Goal: Task Accomplishment & Management: Use online tool/utility

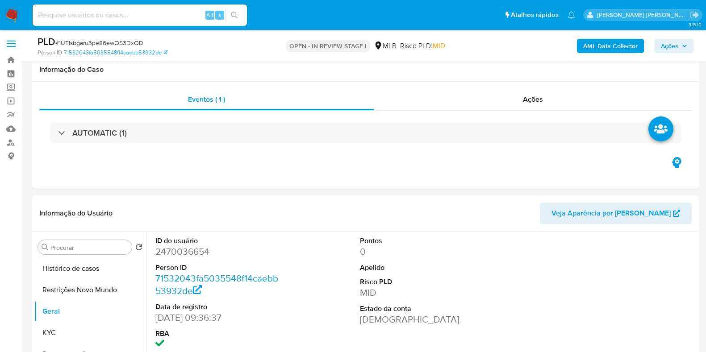
select select "10"
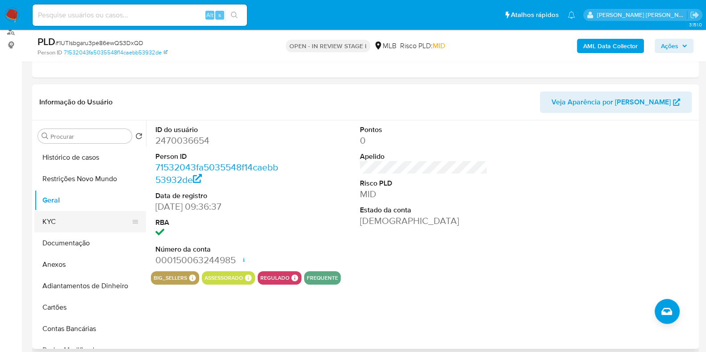
click at [83, 214] on button "KYC" at bounding box center [86, 221] width 104 height 21
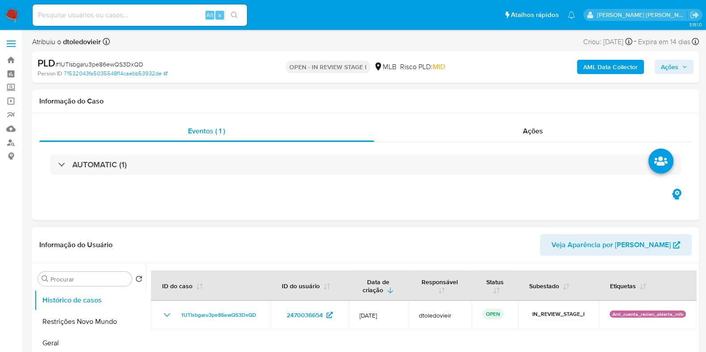
select select "10"
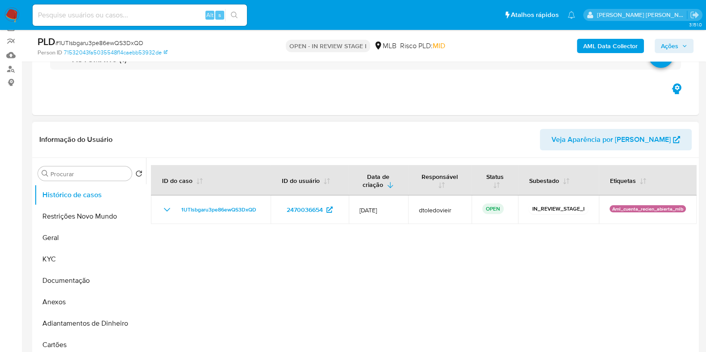
scroll to position [111, 0]
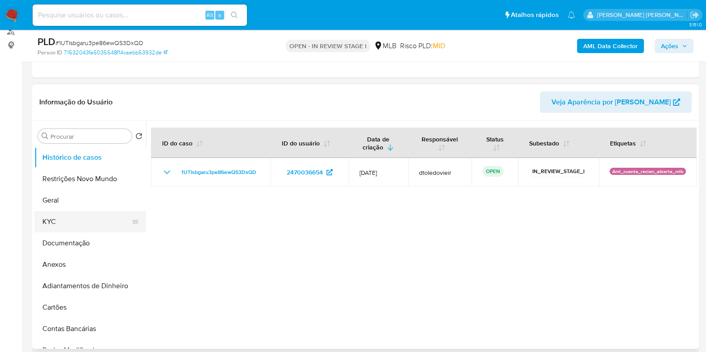
click at [78, 224] on button "KYC" at bounding box center [86, 221] width 104 height 21
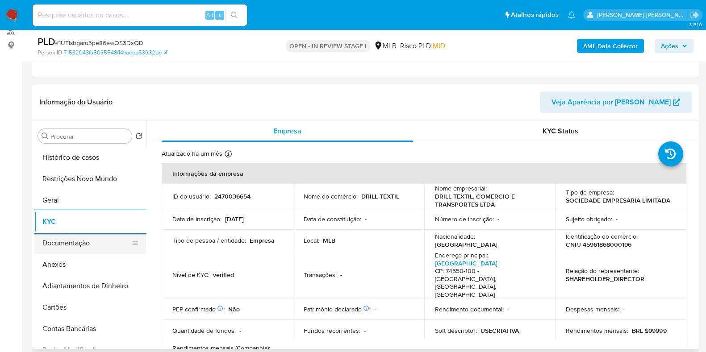
click at [90, 244] on button "Documentação" at bounding box center [86, 243] width 104 height 21
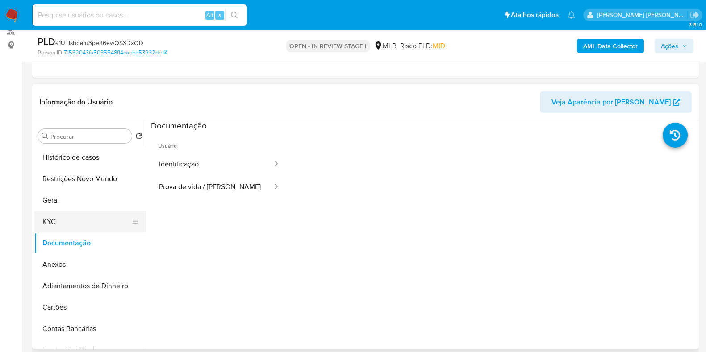
click at [78, 217] on button "KYC" at bounding box center [86, 221] width 104 height 21
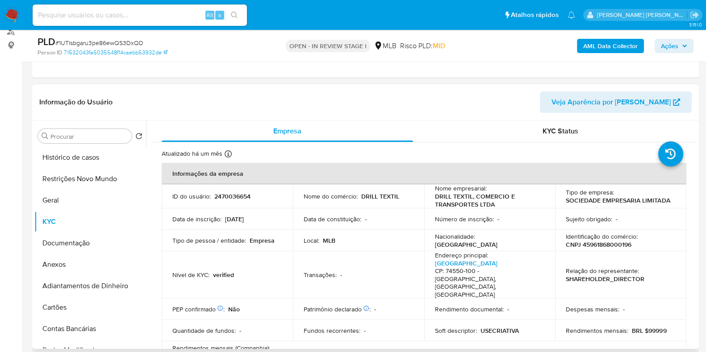
click at [608, 241] on p "CNPJ 45961868000196" at bounding box center [599, 245] width 66 height 8
copy p "45961868000196"
click at [596, 244] on p "CNPJ 45961868000196" at bounding box center [599, 245] width 66 height 8
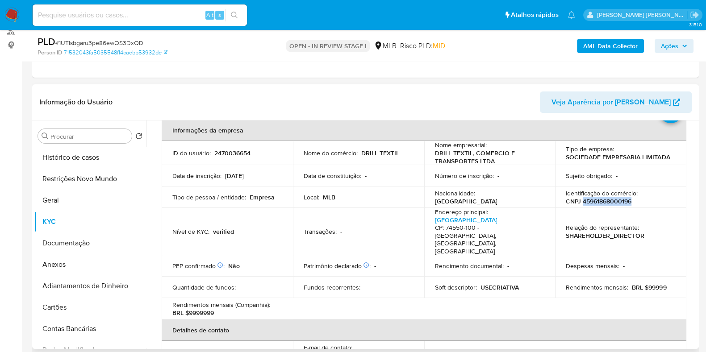
scroll to position [167, 0]
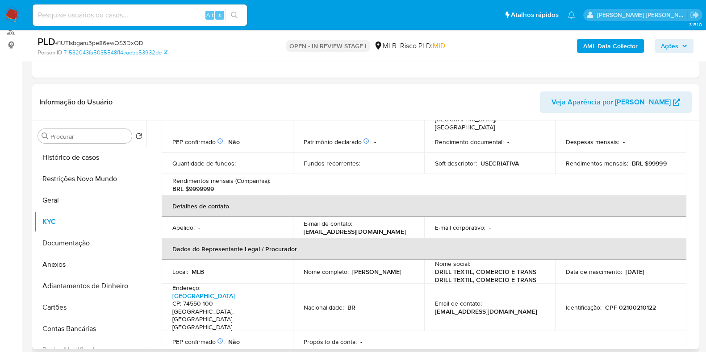
drag, startPoint x: 408, startPoint y: 255, endPoint x: 303, endPoint y: 253, distance: 105.4
click at [304, 268] on div "Nome completo : Sergio Rinaldo de Freitas Junior" at bounding box center [359, 272] width 110 height 8
copy p "Sergio Rinaldo de Freitas Junior"
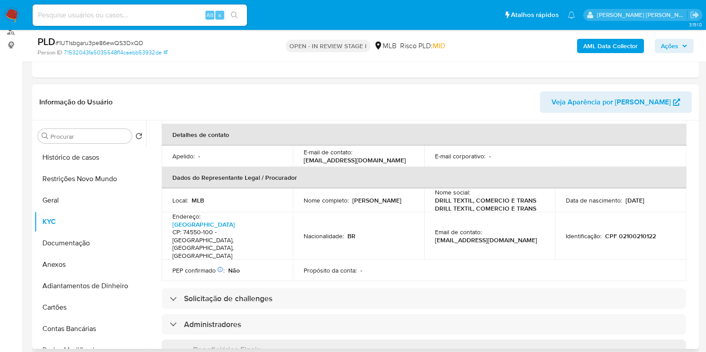
scroll to position [223, 0]
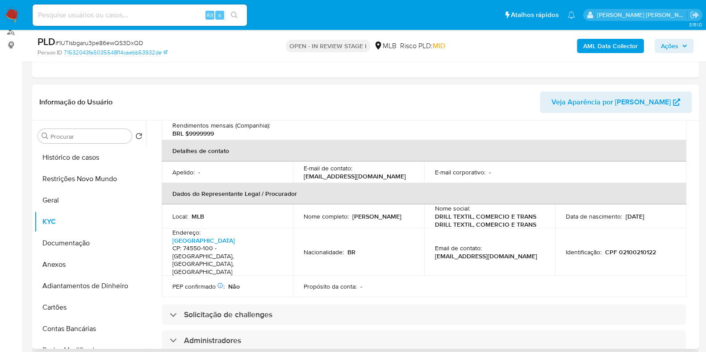
click at [633, 248] on p "CPF 02100210122" at bounding box center [630, 252] width 51 height 8
copy p "02100210122"
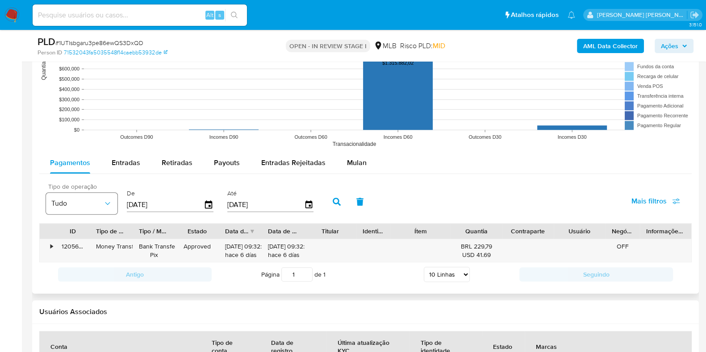
scroll to position [892, 0]
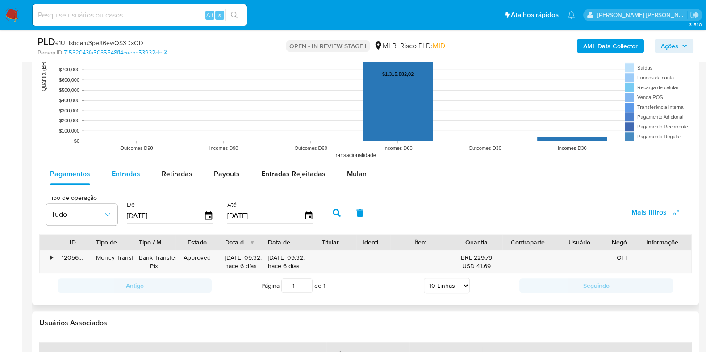
click at [122, 171] on span "Entradas" at bounding box center [126, 174] width 29 height 10
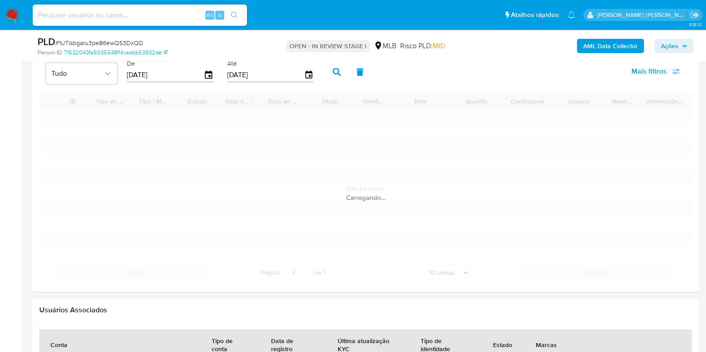
scroll to position [1060, 0]
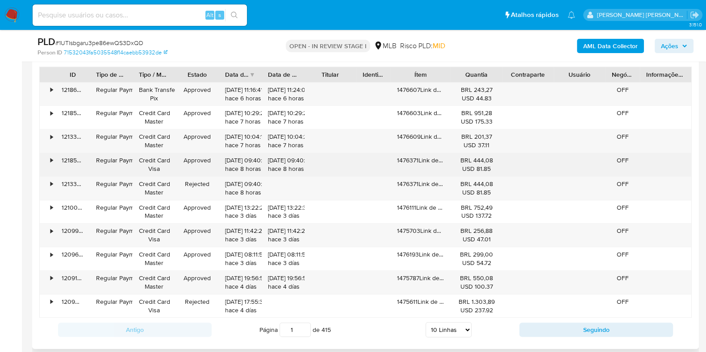
click at [45, 156] on div "•" at bounding box center [48, 164] width 16 height 23
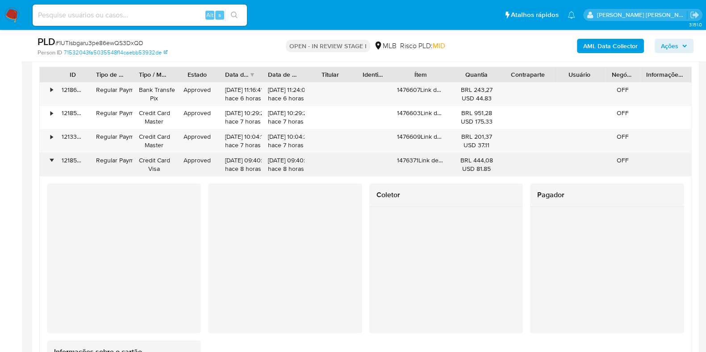
click at [52, 161] on div "•" at bounding box center [51, 160] width 2 height 8
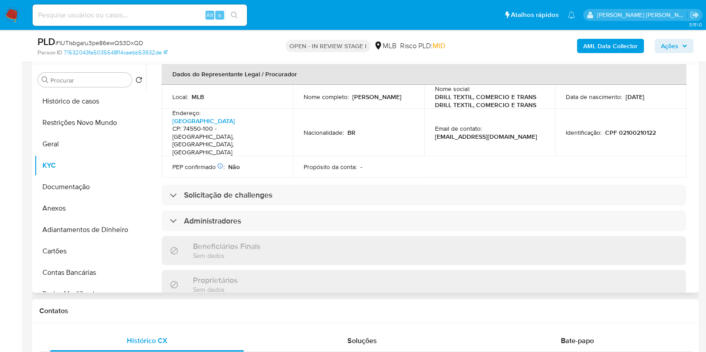
scroll to position [87, 0]
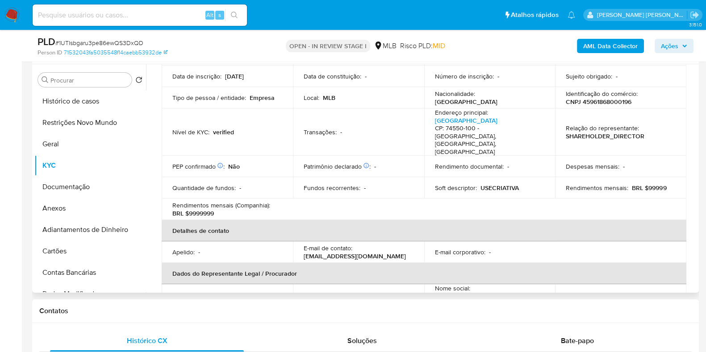
click at [605, 102] on p "CNPJ 45961868000196" at bounding box center [599, 102] width 66 height 8
copy p "45961868000196"
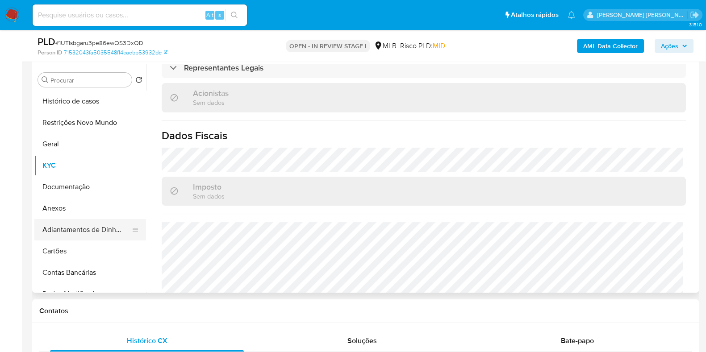
scroll to position [223, 0]
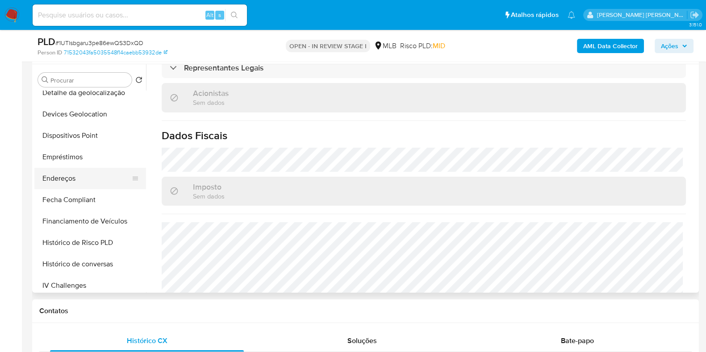
click at [103, 182] on button "Endereços" at bounding box center [86, 178] width 104 height 21
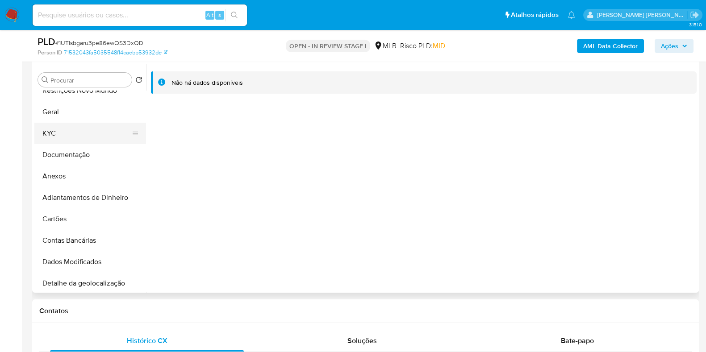
scroll to position [0, 0]
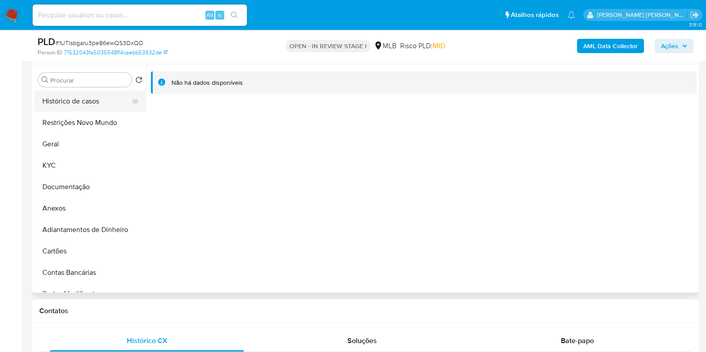
click at [86, 103] on button "Histórico de casos" at bounding box center [86, 101] width 104 height 21
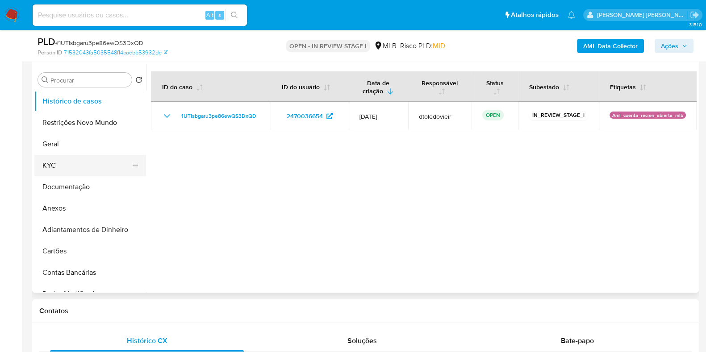
click at [93, 166] on button "KYC" at bounding box center [86, 165] width 104 height 21
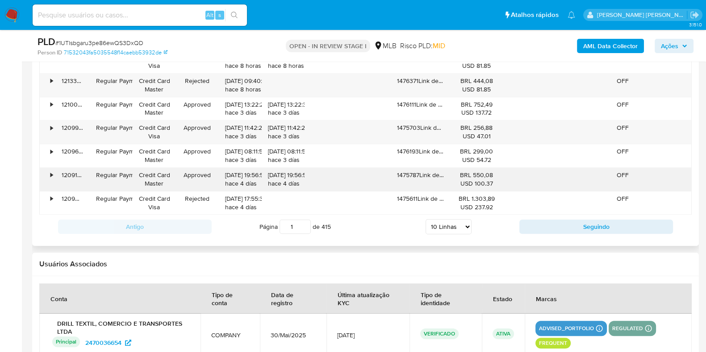
scroll to position [1116, 0]
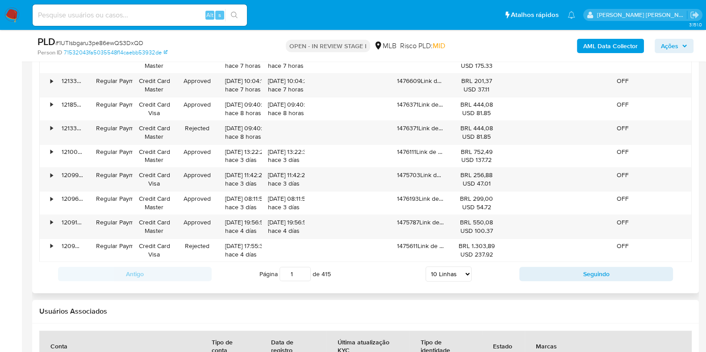
click at [455, 273] on select "5 Linhas 10 Linhas 20 Linhas 25 Linhas 50 Linhas 100 Linhas" at bounding box center [448, 274] width 46 height 15
select select "100"
click at [425, 267] on select "5 Linhas 10 Linhas 20 Linhas 25 Linhas 50 Linhas 100 Linhas" at bounding box center [448, 274] width 46 height 15
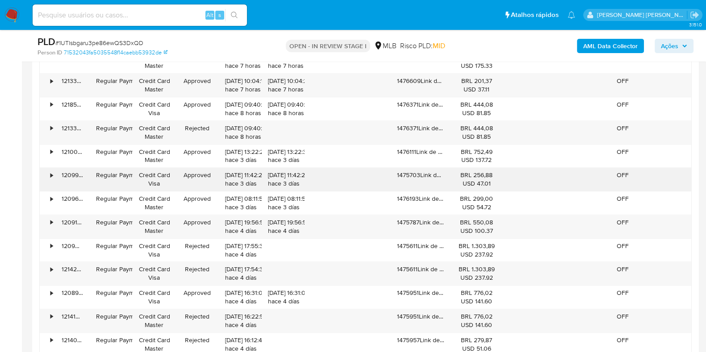
click at [51, 178] on div "•" at bounding box center [51, 175] width 2 height 8
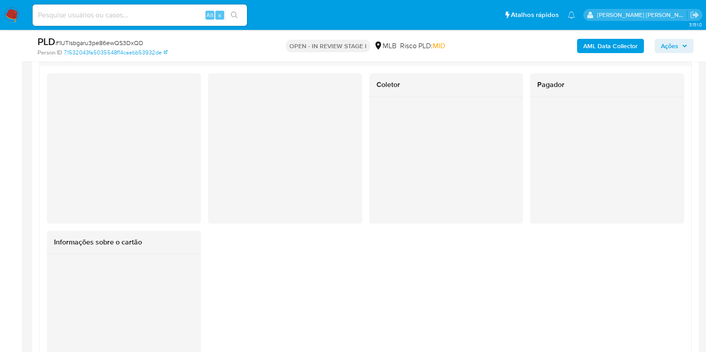
scroll to position [1228, 0]
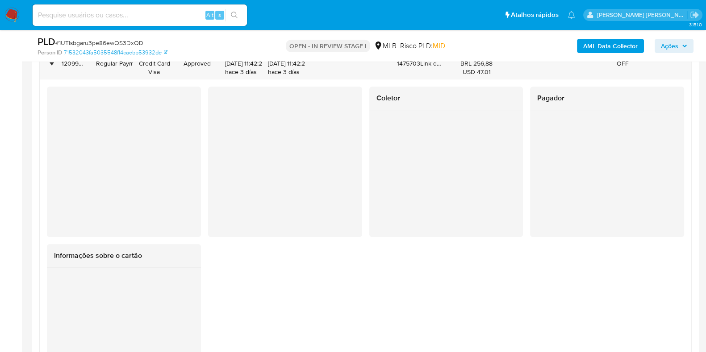
click at [214, 129] on div at bounding box center [285, 162] width 154 height 150
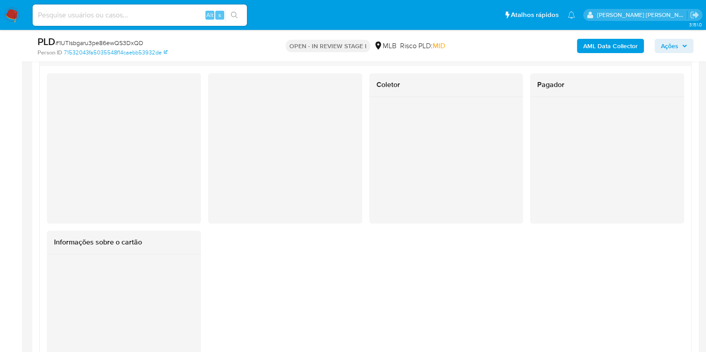
scroll to position [1116, 0]
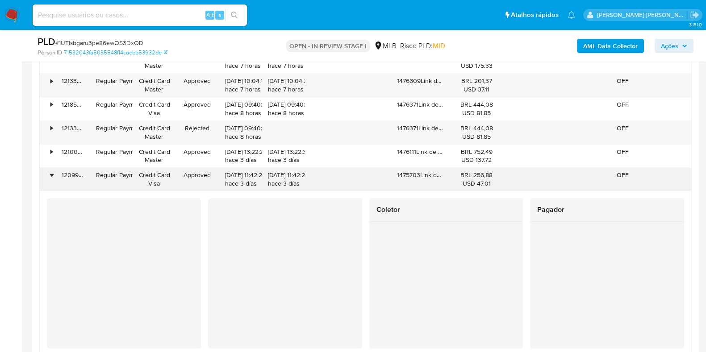
click at [52, 175] on div "•" at bounding box center [51, 175] width 2 height 8
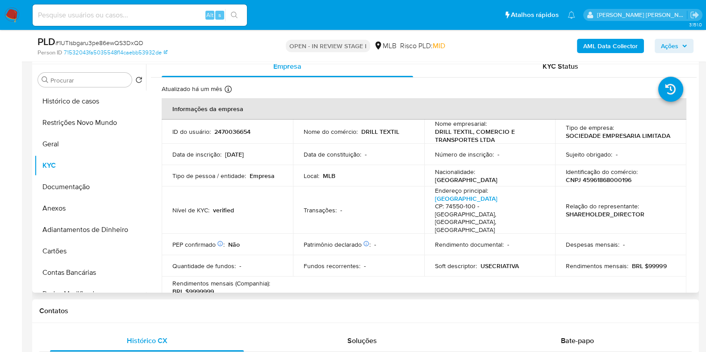
scroll to position [0, 0]
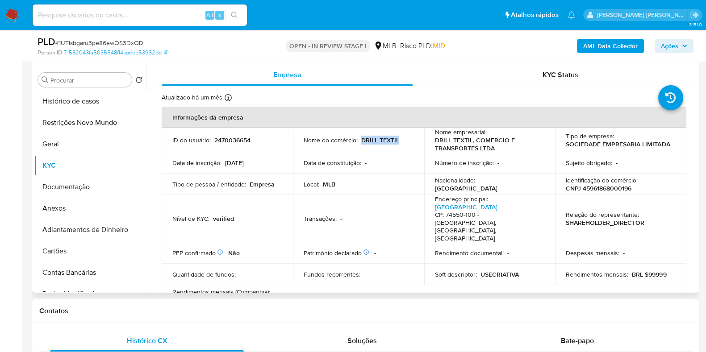
drag, startPoint x: 396, startPoint y: 139, endPoint x: 361, endPoint y: 143, distance: 35.0
click at [361, 143] on p "DRILL TEXTIL" at bounding box center [380, 140] width 38 height 8
copy p "DRILL TEXTIL"
click at [50, 132] on button "Restrições Novo Mundo" at bounding box center [90, 122] width 112 height 21
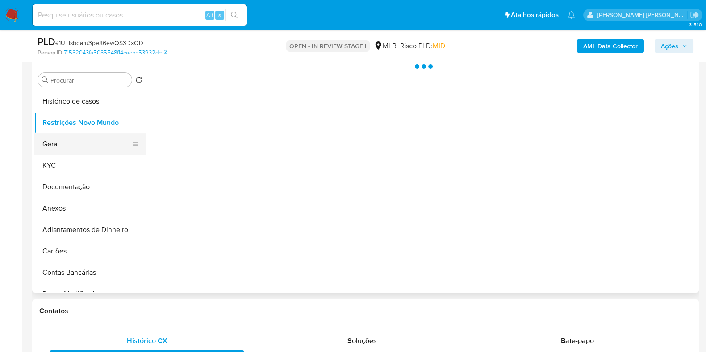
click at [49, 137] on button "Geral" at bounding box center [86, 143] width 104 height 21
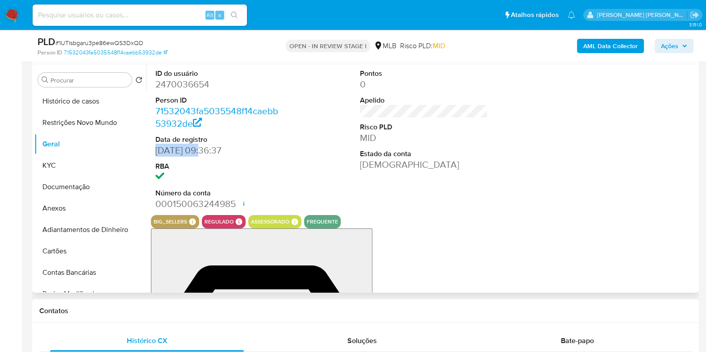
drag, startPoint x: 203, startPoint y: 153, endPoint x: 152, endPoint y: 151, distance: 50.9
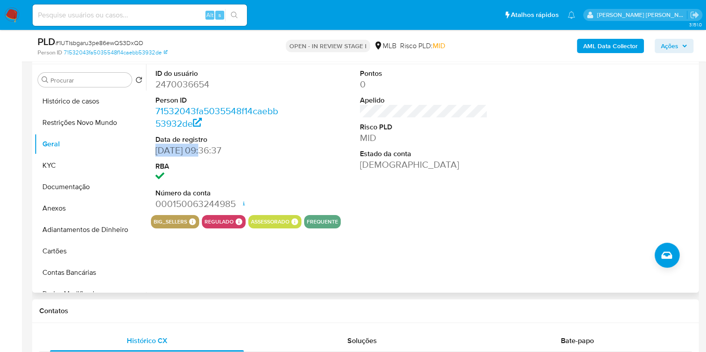
click at [152, 151] on div "ID do usuário 2470036654 Person ID 71532043fa5035548f14caebb53932de Data de reg…" at bounding box center [219, 139] width 137 height 151
copy dd "30/05/2025"
click at [683, 50] on span "Ações" at bounding box center [674, 46] width 26 height 13
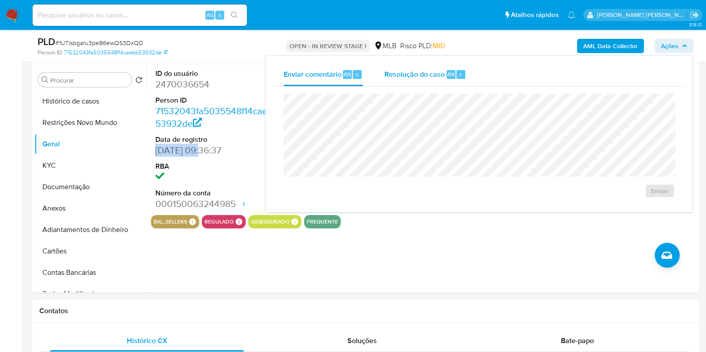
click at [392, 72] on span "Resolução do caso" at bounding box center [414, 74] width 60 height 10
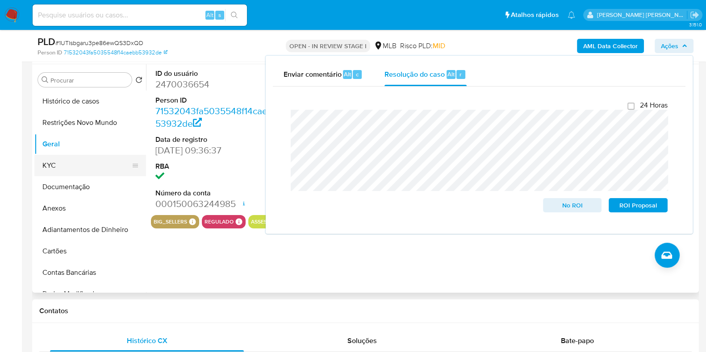
click at [79, 166] on button "KYC" at bounding box center [86, 165] width 104 height 21
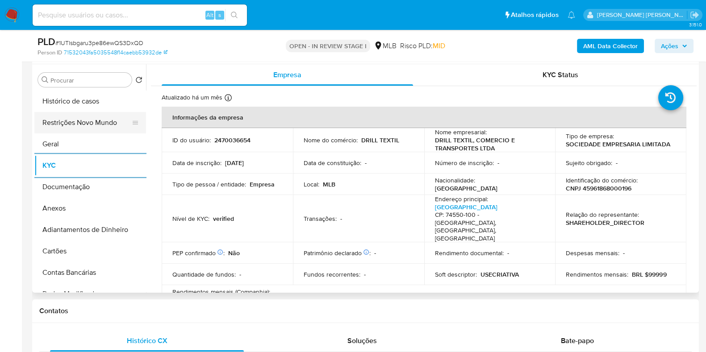
click at [79, 119] on button "Restrições Novo Mundo" at bounding box center [86, 122] width 104 height 21
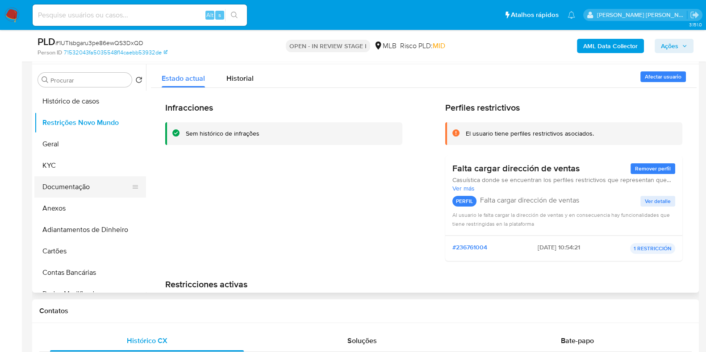
click at [89, 194] on button "Documentação" at bounding box center [86, 186] width 104 height 21
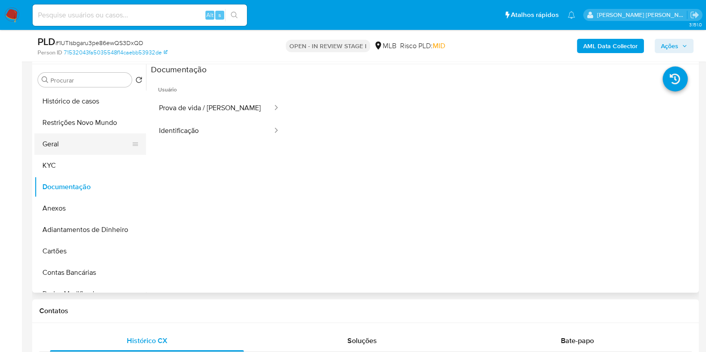
click at [56, 141] on button "Geral" at bounding box center [86, 143] width 104 height 21
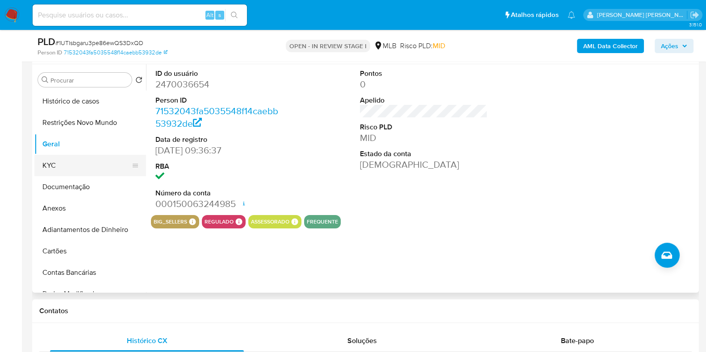
click at [73, 165] on button "KYC" at bounding box center [86, 165] width 104 height 21
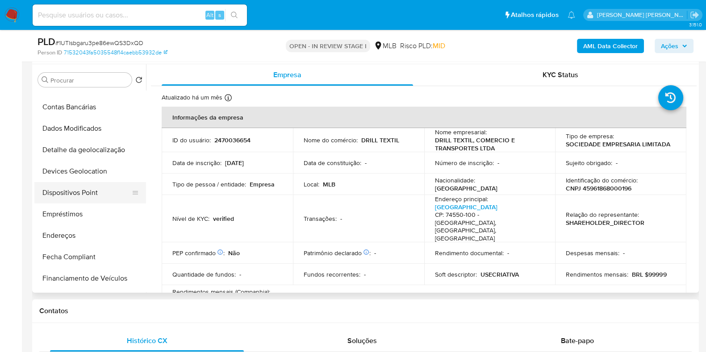
scroll to position [167, 0]
click at [72, 231] on button "Endereços" at bounding box center [86, 233] width 104 height 21
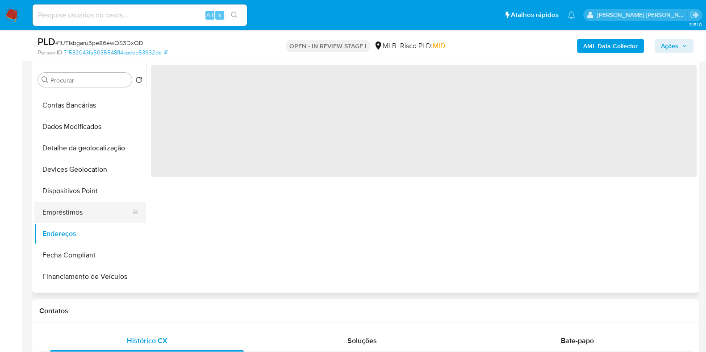
click at [87, 208] on button "Empréstimos" at bounding box center [86, 212] width 104 height 21
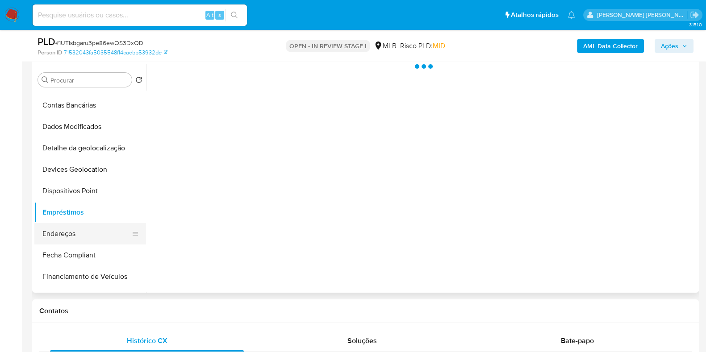
click at [88, 226] on button "Endereços" at bounding box center [86, 233] width 104 height 21
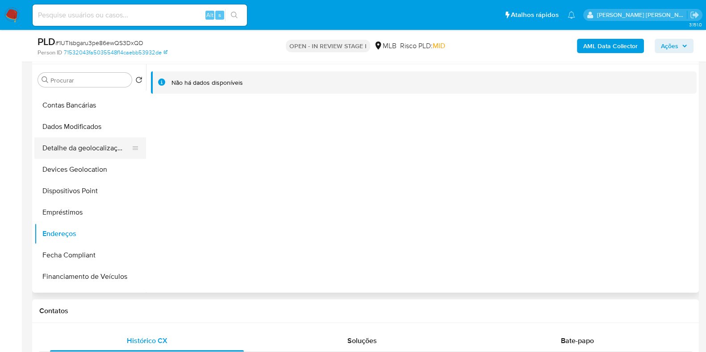
click at [79, 146] on button "Detalhe da geolocalização" at bounding box center [86, 148] width 104 height 21
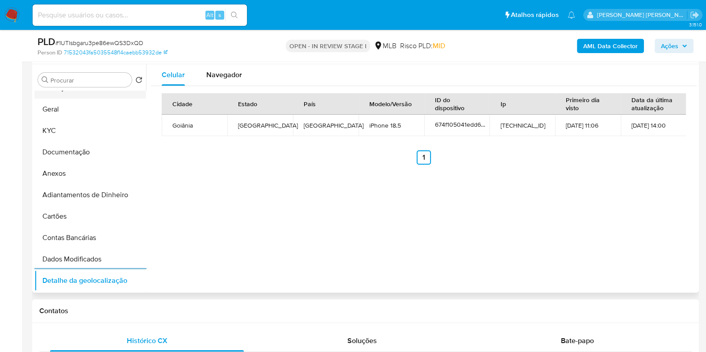
scroll to position [0, 0]
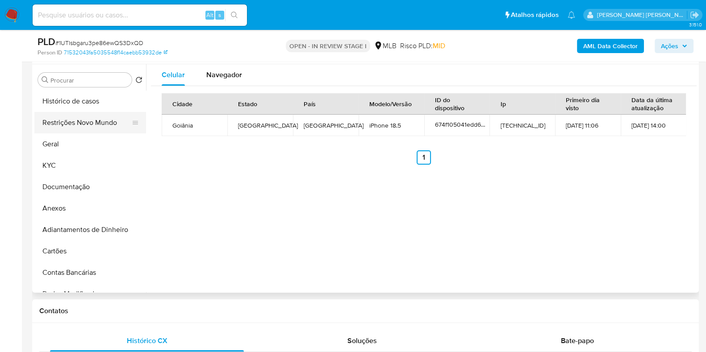
click at [92, 122] on button "Restrições Novo Mundo" at bounding box center [86, 122] width 104 height 21
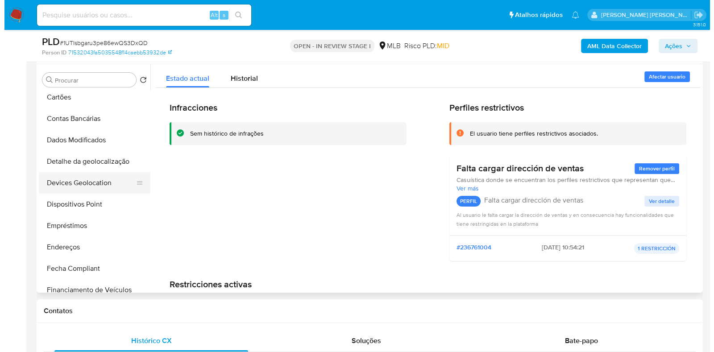
scroll to position [167, 0]
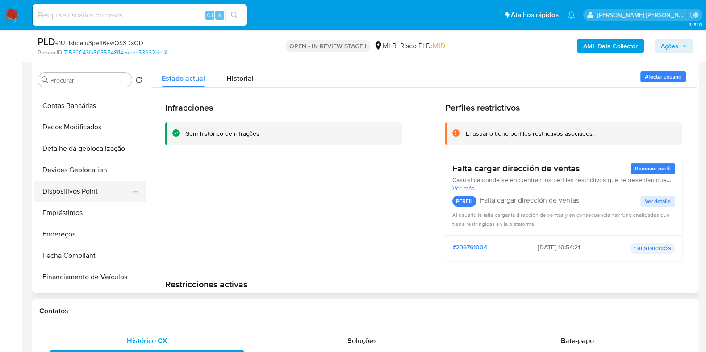
click at [83, 188] on button "Dispositivos Point" at bounding box center [86, 191] width 104 height 21
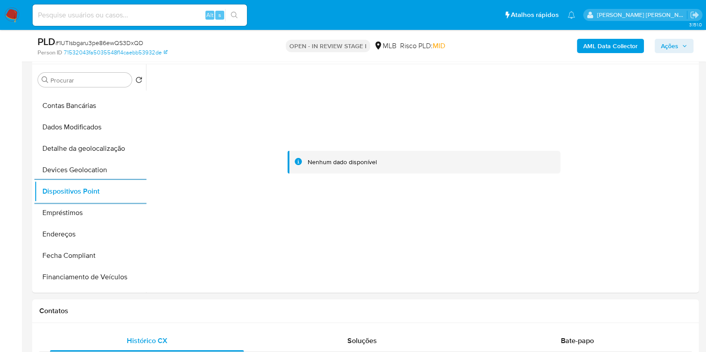
click at [605, 36] on div "AML Data Collector Ações" at bounding box center [585, 45] width 216 height 21
click at [601, 48] on b "AML Data Collector" at bounding box center [610, 46] width 54 height 14
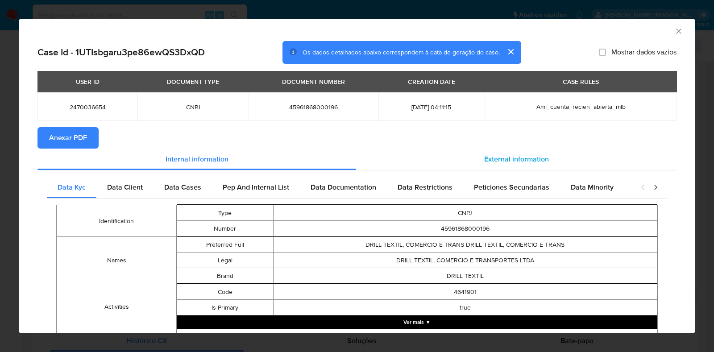
click at [510, 152] on div "External information" at bounding box center [516, 159] width 321 height 21
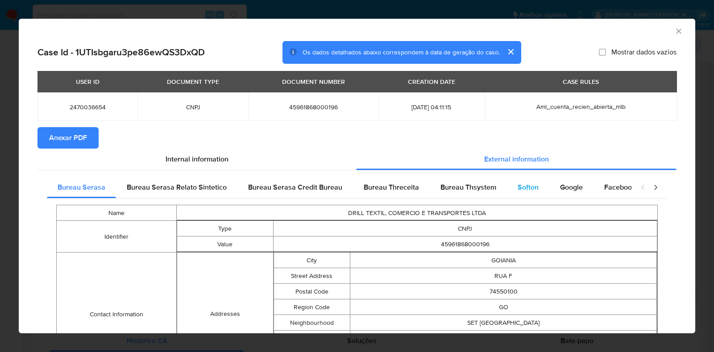
drag, startPoint x: 513, startPoint y: 191, endPoint x: 523, endPoint y: 191, distance: 10.3
click at [514, 191] on div "Softon" at bounding box center [528, 187] width 42 height 21
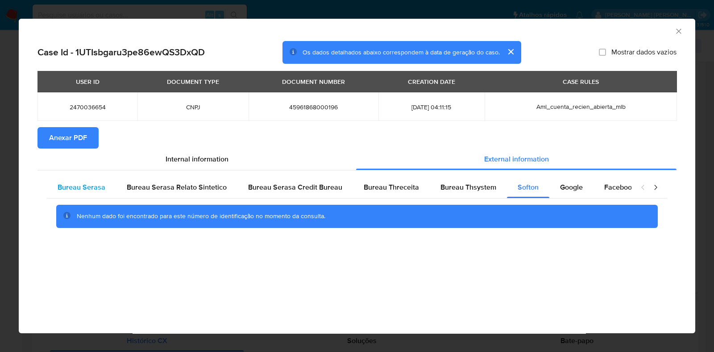
click at [108, 194] on div "Bureau Serasa" at bounding box center [81, 187] width 69 height 21
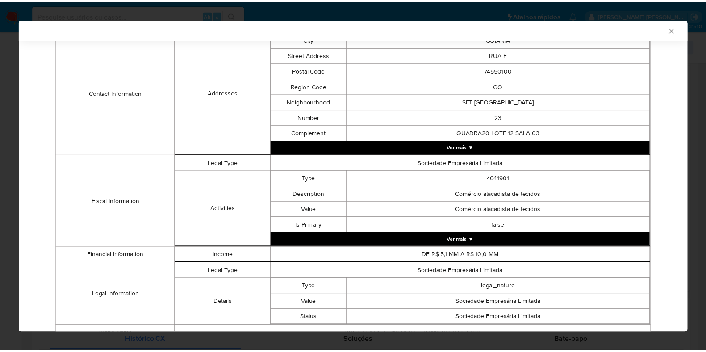
scroll to position [0, 0]
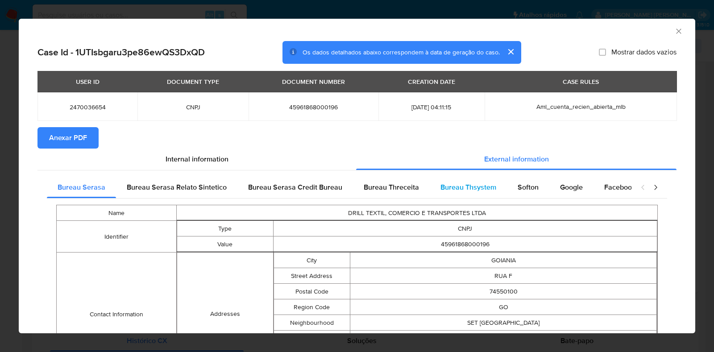
click at [464, 178] on div "Bureau Thsystem" at bounding box center [468, 187] width 77 height 21
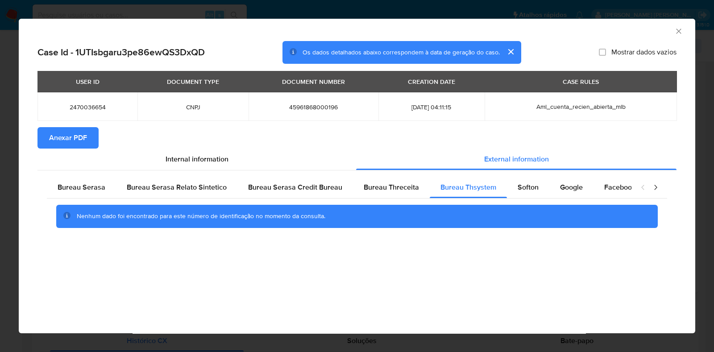
click at [7, 173] on div "AML Data Collector Case Id - 1UTIsbgaru3pe86ewQS3DxQD Os dados detalhados abaix…" at bounding box center [357, 176] width 714 height 352
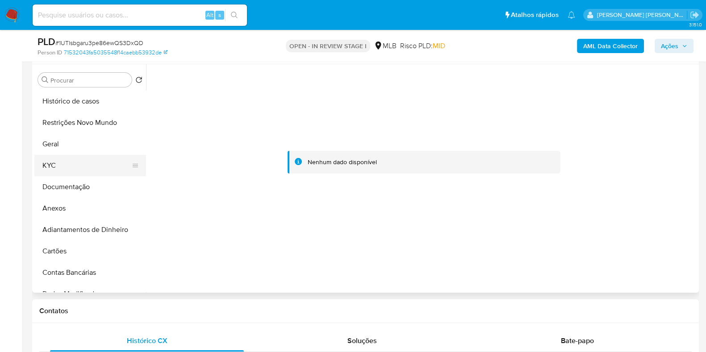
click at [78, 159] on button "KYC" at bounding box center [86, 165] width 104 height 21
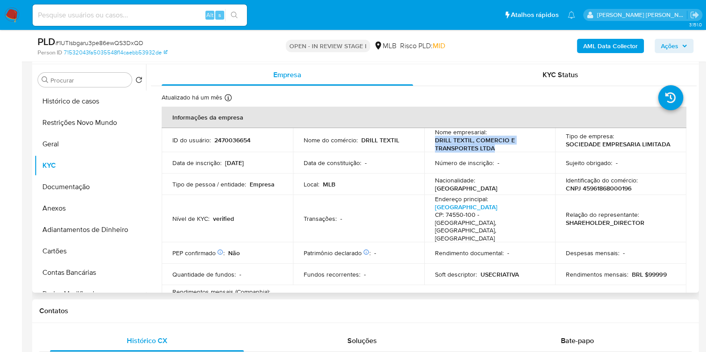
drag, startPoint x: 503, startPoint y: 152, endPoint x: 424, endPoint y: 142, distance: 79.7
click at [424, 142] on td "Nome empresarial : DRILL TEXTIL, COMERCIO E TRANSPORTES LTDA" at bounding box center [489, 140] width 131 height 24
copy p "DRILL TEXTIL, COMERCIO E TRANSPORTES LTDA"
click at [617, 55] on div "AML Data Collector Ações" at bounding box center [585, 45] width 216 height 21
click at [619, 49] on b "AML Data Collector" at bounding box center [610, 46] width 54 height 14
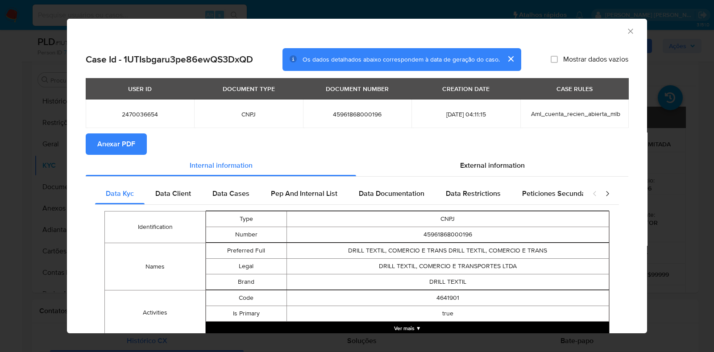
click at [132, 145] on span "Anexar PDF" at bounding box center [116, 144] width 38 height 20
click at [626, 33] on icon "Fechar a janela" at bounding box center [630, 31] width 9 height 9
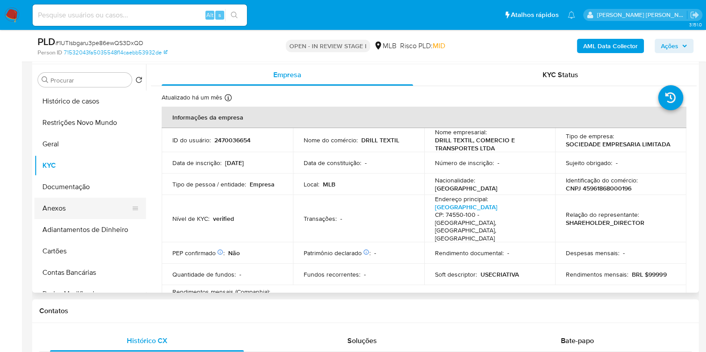
click at [85, 206] on button "Anexos" at bounding box center [86, 208] width 104 height 21
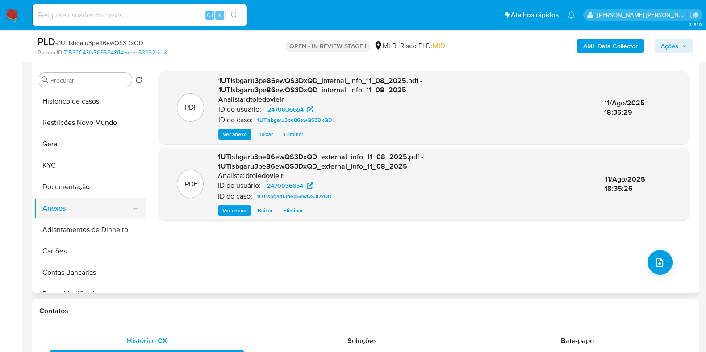
click at [68, 202] on button "Anexos" at bounding box center [86, 208] width 104 height 21
click at [657, 256] on button "upload-file" at bounding box center [659, 262] width 25 height 25
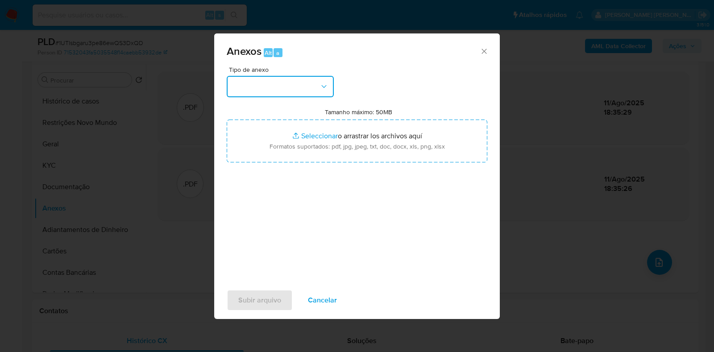
click at [282, 90] on button "button" at bounding box center [280, 86] width 107 height 21
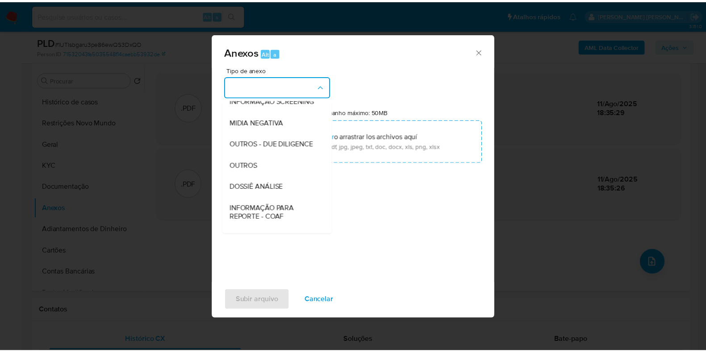
scroll to position [138, 0]
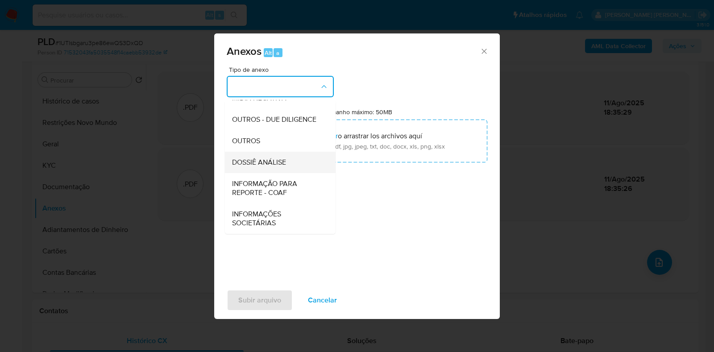
click at [279, 153] on div "DOSSIÊ ANÁLISE" at bounding box center [277, 162] width 91 height 21
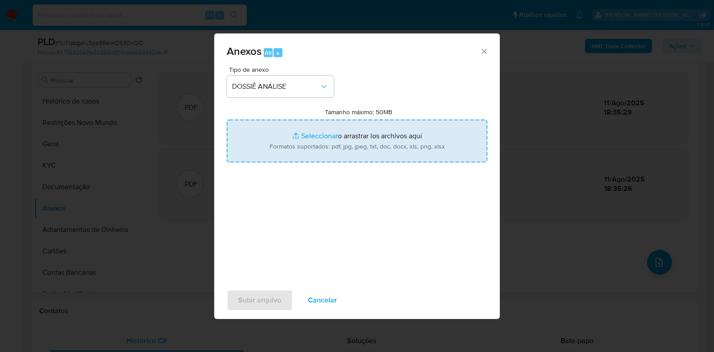
type input "C:\fakepath\CNPJ 45961868000196 - DRILL TEXTIL, COMERCIO E TRANSPORTES LTDA.pdf"
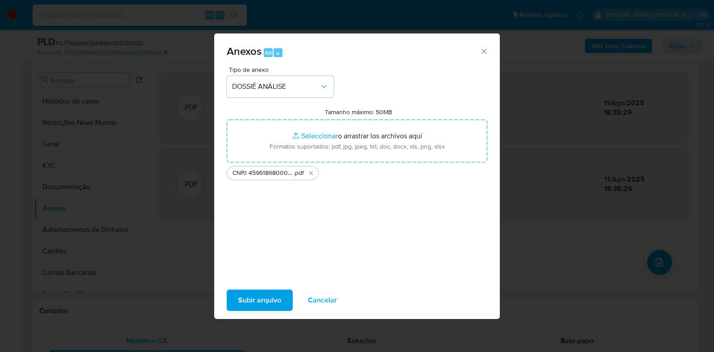
click at [266, 304] on span "Subir arquivo" at bounding box center [259, 301] width 43 height 20
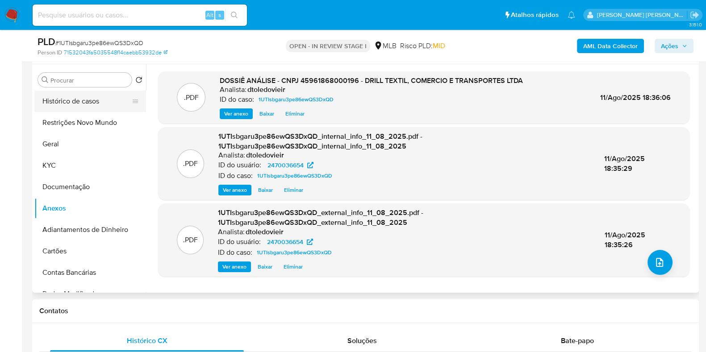
click at [89, 96] on button "Histórico de casos" at bounding box center [86, 101] width 104 height 21
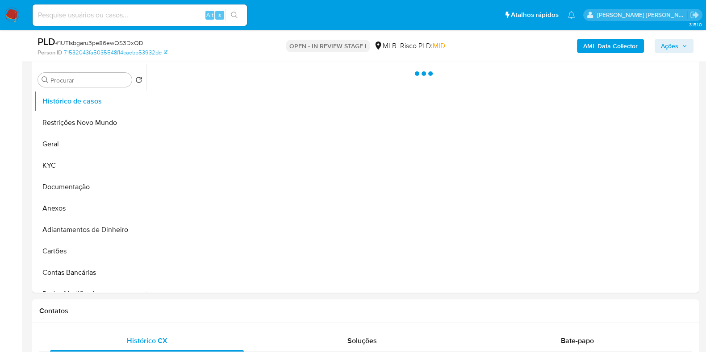
click at [668, 50] on span "Ações" at bounding box center [669, 46] width 17 height 14
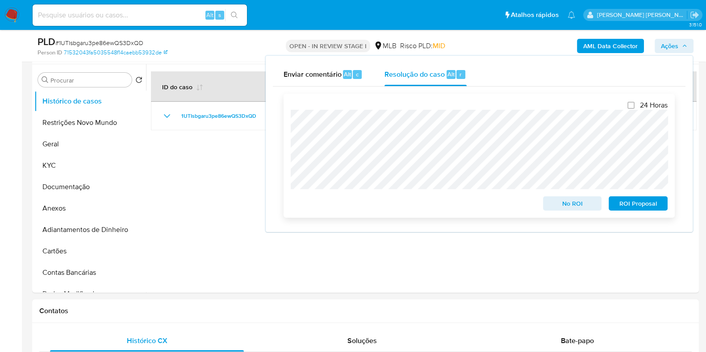
click at [557, 203] on span "No ROI" at bounding box center [572, 203] width 46 height 13
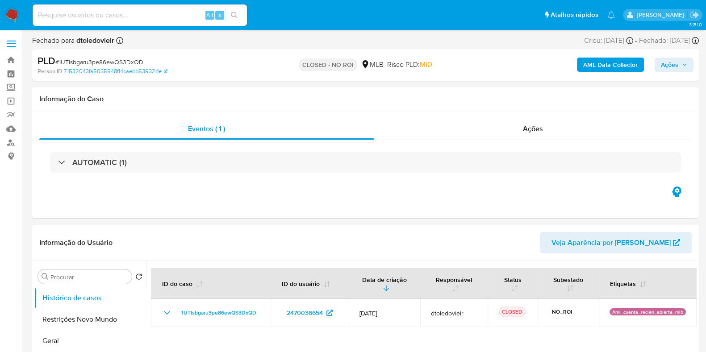
select select "10"
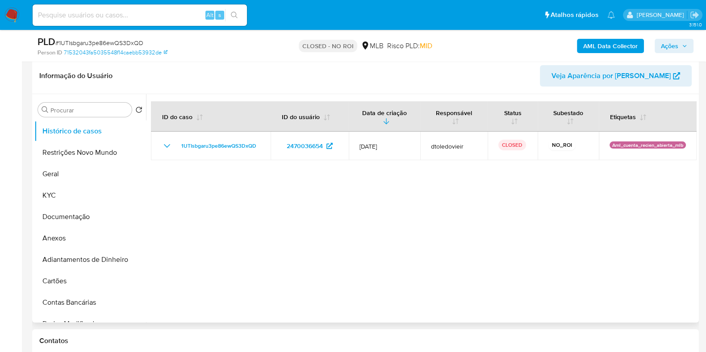
scroll to position [167, 0]
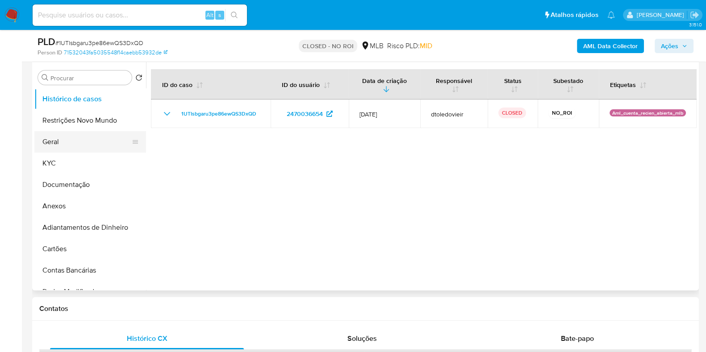
click at [83, 139] on button "Geral" at bounding box center [86, 141] width 104 height 21
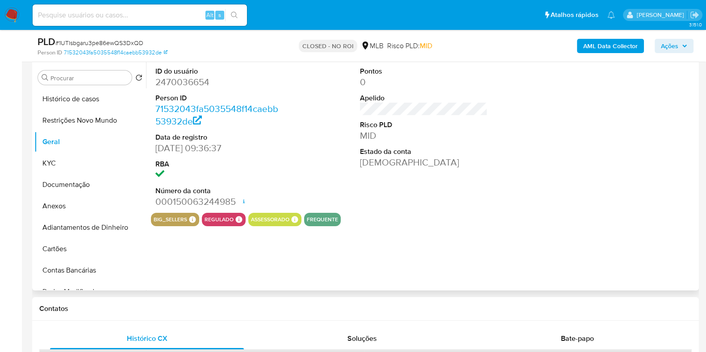
click at [192, 79] on dd "2470036654" at bounding box center [219, 82] width 128 height 13
click at [191, 79] on dd "2470036654" at bounding box center [219, 82] width 128 height 13
copy dd "2470036654"
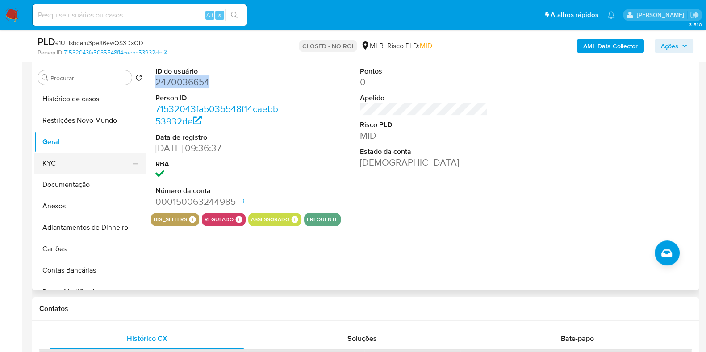
click at [89, 162] on button "KYC" at bounding box center [86, 163] width 104 height 21
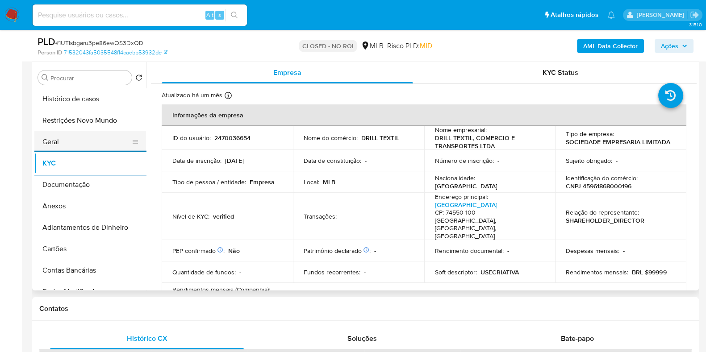
click at [96, 147] on button "Geral" at bounding box center [86, 141] width 104 height 21
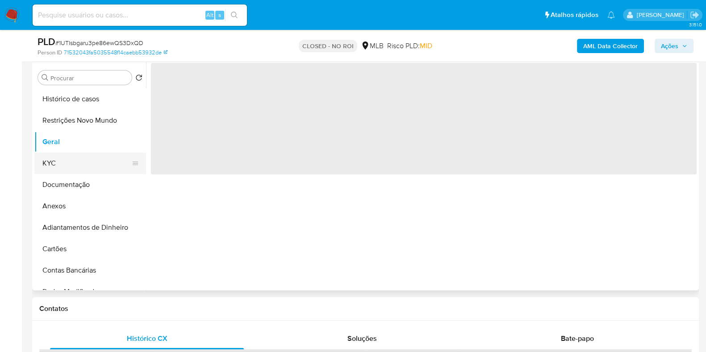
click at [76, 164] on button "KYC" at bounding box center [86, 163] width 104 height 21
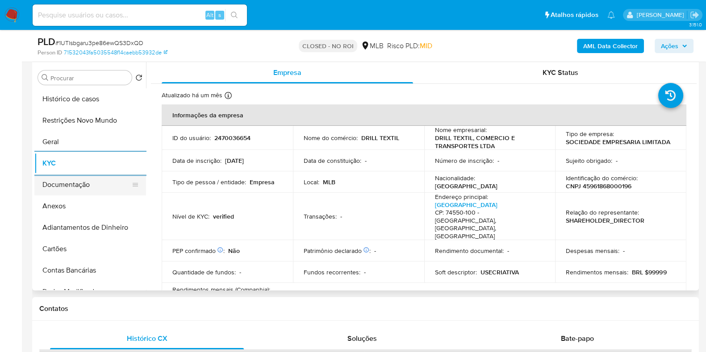
click at [49, 188] on button "Documentação" at bounding box center [86, 184] width 104 height 21
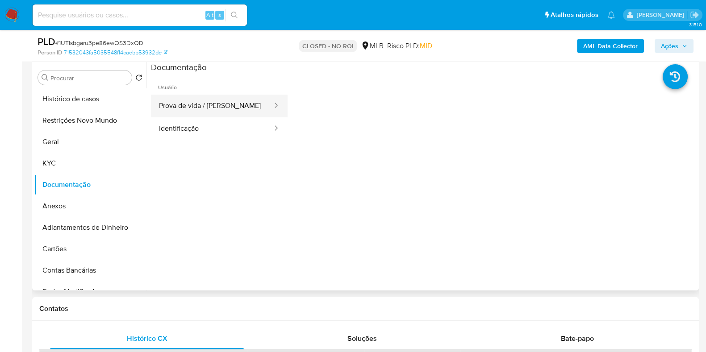
click at [201, 105] on button "Prova de vida / Selfie" at bounding box center [212, 106] width 122 height 23
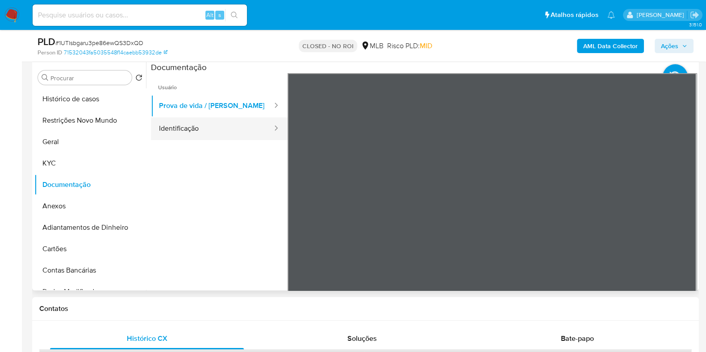
click at [200, 128] on button "Identificação" at bounding box center [212, 128] width 122 height 23
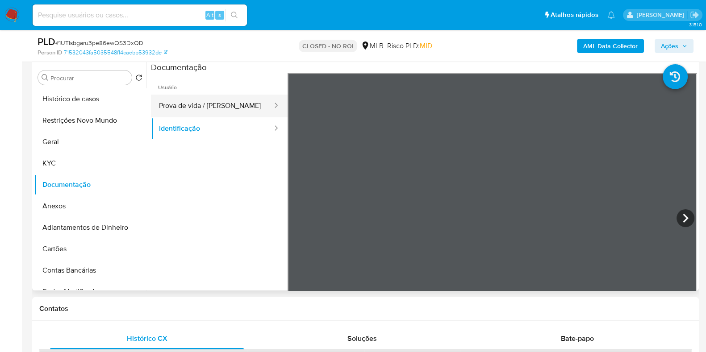
click at [238, 104] on button "Prova de vida / Selfie" at bounding box center [212, 106] width 122 height 23
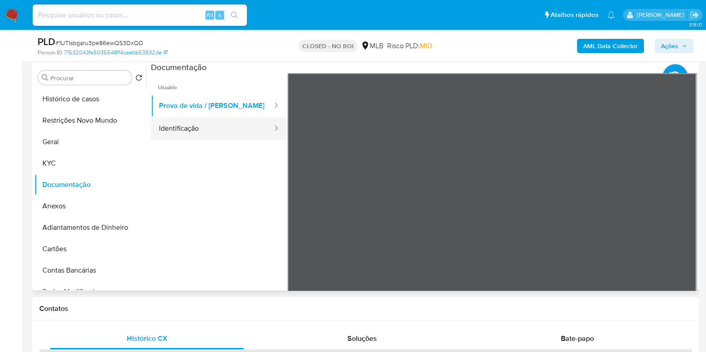
click at [218, 128] on button "Identificação" at bounding box center [212, 128] width 122 height 23
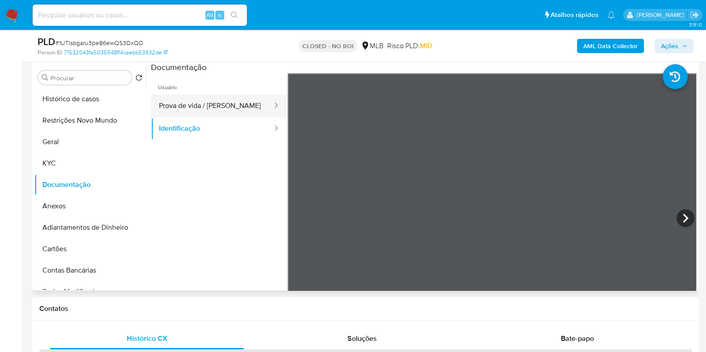
click at [231, 107] on button "Prova de vida / Selfie" at bounding box center [212, 106] width 122 height 23
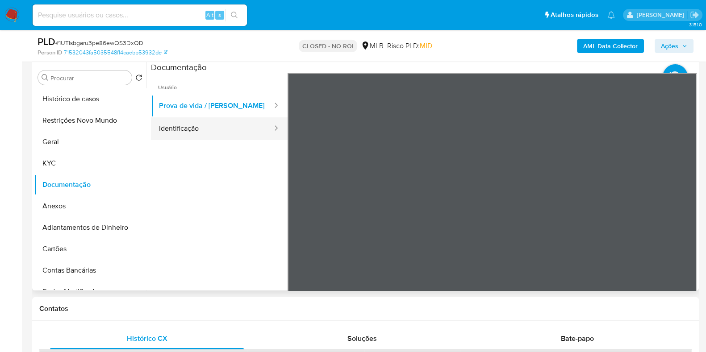
click at [207, 133] on button "Identificação" at bounding box center [212, 128] width 122 height 23
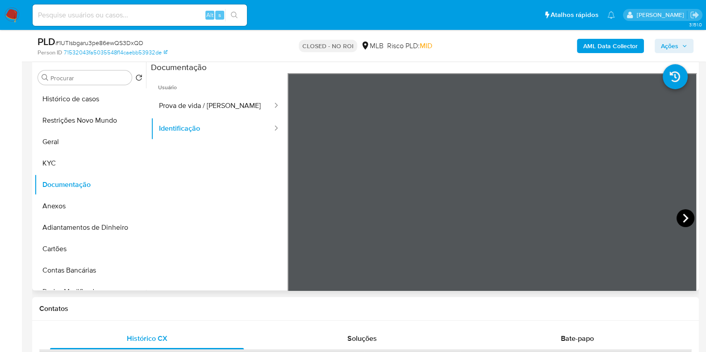
click at [681, 217] on icon at bounding box center [685, 218] width 18 height 18
click at [84, 163] on button "KYC" at bounding box center [86, 163] width 104 height 21
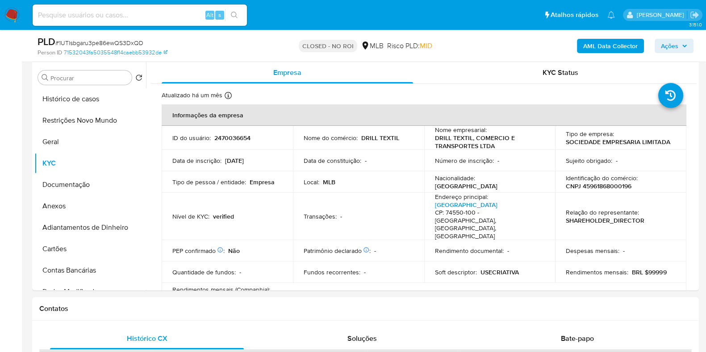
click at [276, 262] on td "Quantidade de fundos : -" at bounding box center [227, 272] width 131 height 21
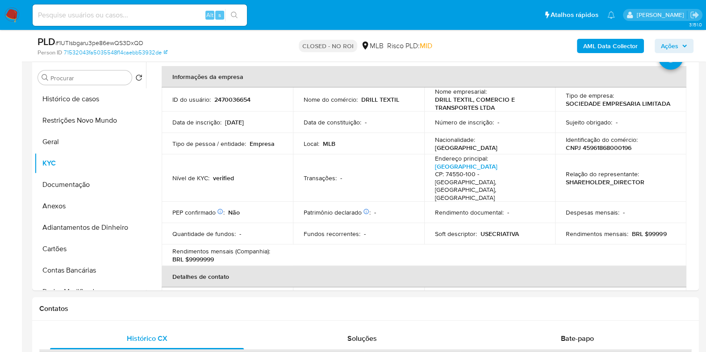
scroll to position [55, 0]
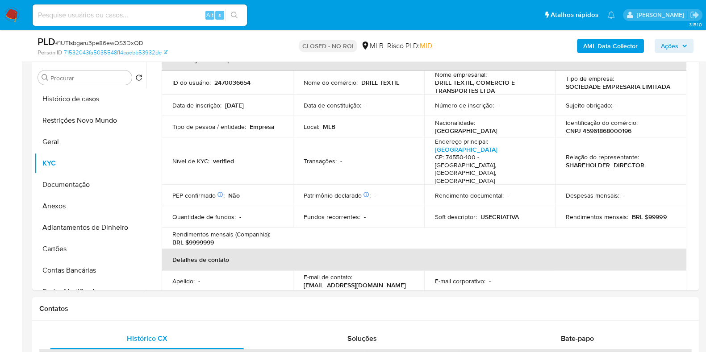
click at [158, 15] on input at bounding box center [140, 15] width 214 height 12
paste input "u6aKInIDe9wXlMF7uVdXdq0Z"
type input "u6aKInIDe9wXlMF7uVdXdq0Z"
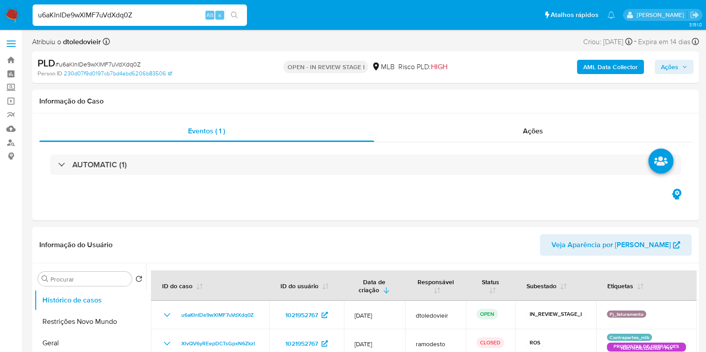
select select "10"
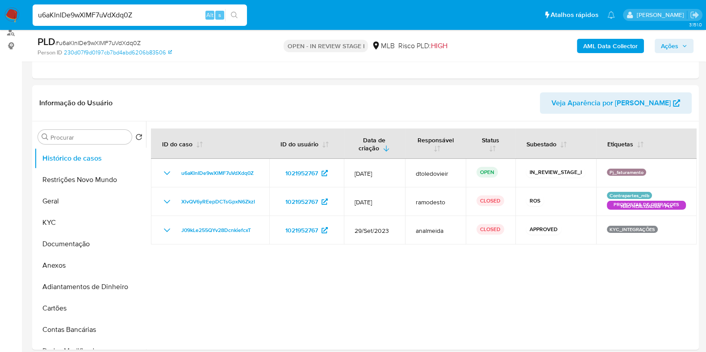
scroll to position [111, 0]
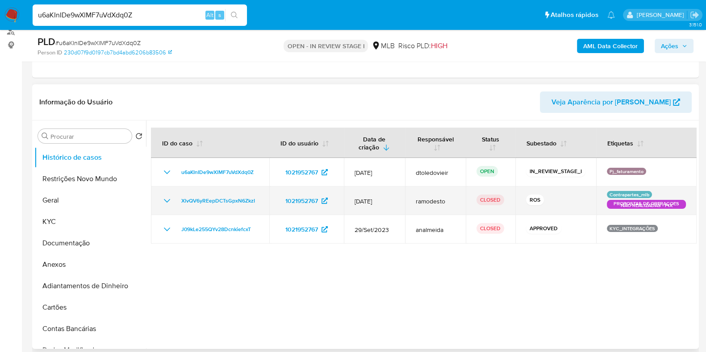
drag, startPoint x: 397, startPoint y: 203, endPoint x: 362, endPoint y: 202, distance: 35.7
click at [364, 202] on td "12/Jun/2025" at bounding box center [374, 201] width 61 height 29
click at [362, 202] on span "12/Jun/2025" at bounding box center [374, 201] width 40 height 8
drag, startPoint x: 261, startPoint y: 197, endPoint x: 181, endPoint y: 204, distance: 80.6
click at [181, 204] on td "XlvQV6yREepDCTsGpxN6ZkzI" at bounding box center [210, 201] width 118 height 29
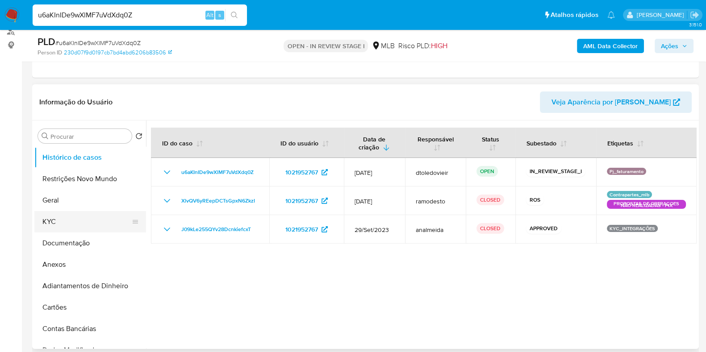
click at [82, 215] on button "KYC" at bounding box center [86, 221] width 104 height 21
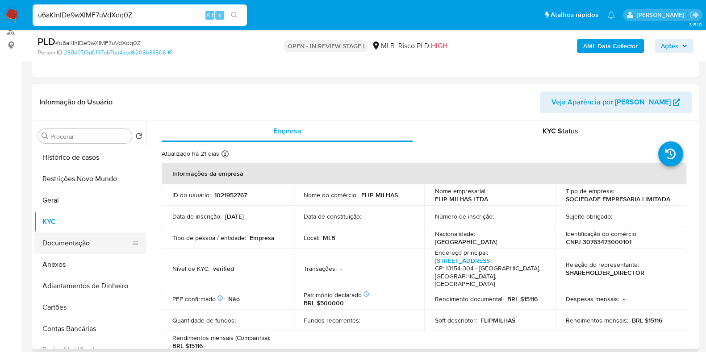
click at [68, 233] on button "Documentação" at bounding box center [86, 243] width 104 height 21
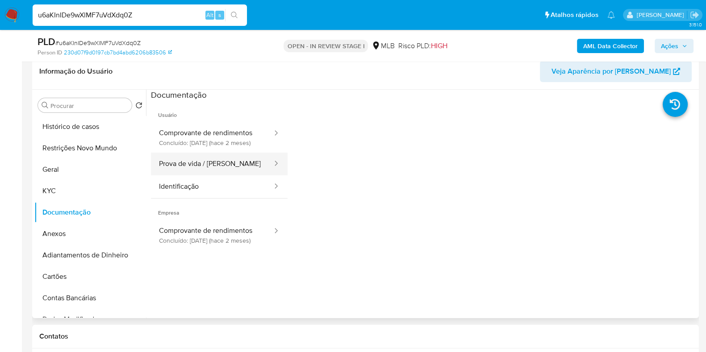
scroll to position [167, 0]
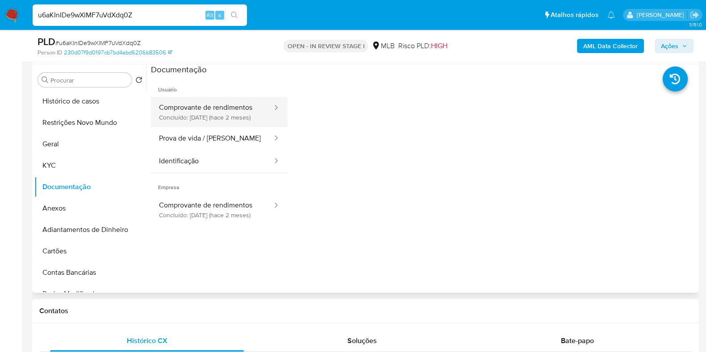
click at [238, 127] on button "Comprovante de rendimentos Concluído: 11/06/2025 (hace 2 meses)" at bounding box center [212, 112] width 122 height 30
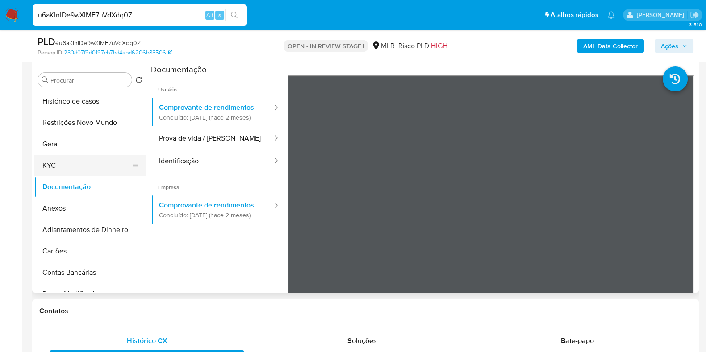
click at [71, 162] on button "KYC" at bounding box center [86, 165] width 104 height 21
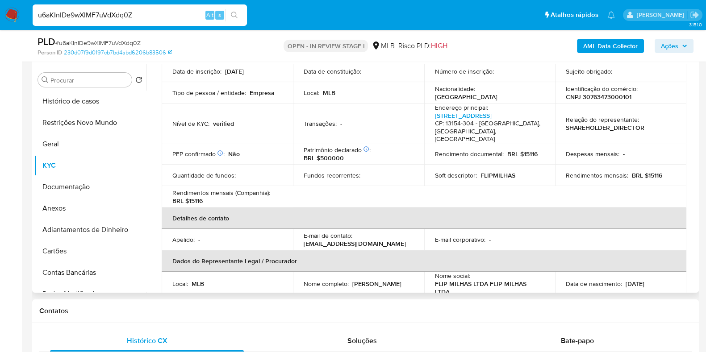
scroll to position [223, 0]
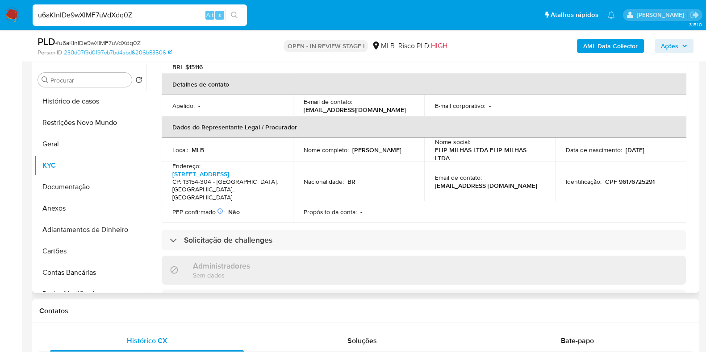
drag, startPoint x: 403, startPoint y: 158, endPoint x: 299, endPoint y: 153, distance: 104.2
click at [299, 153] on td "Nome completo : Arthur Marcos Rodrigues Barroso" at bounding box center [358, 150] width 131 height 24
copy p "Arthur Marcos Rodrigues Barroso"
click at [632, 182] on p "CPF 96176725291" at bounding box center [630, 182] width 50 height 8
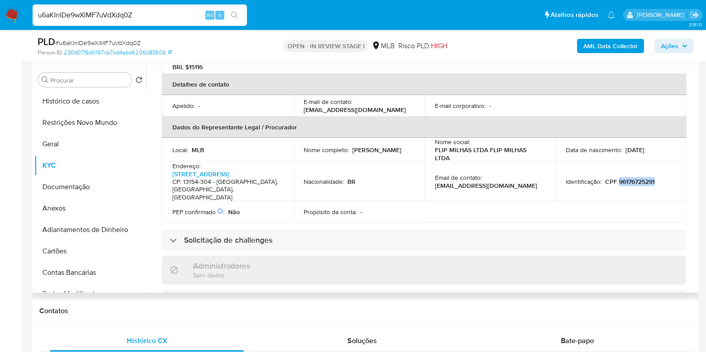
copy p "96176725291"
click at [85, 104] on button "Histórico de casos" at bounding box center [86, 101] width 104 height 21
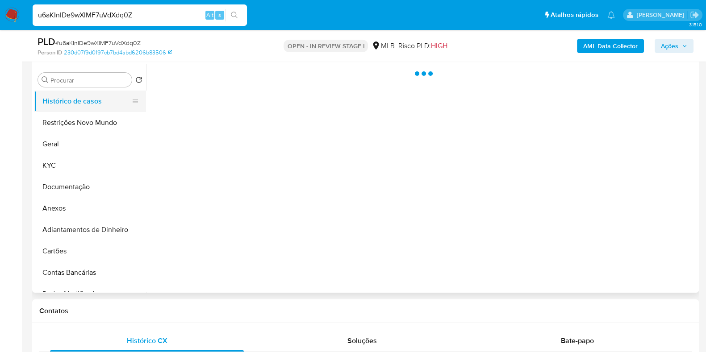
scroll to position [0, 0]
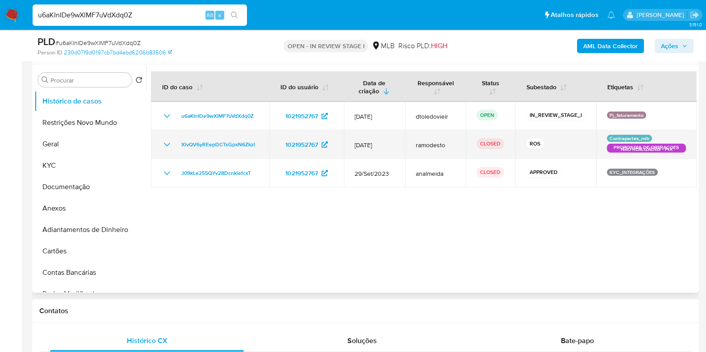
click at [163, 139] on icon "Mostrar/Ocultar" at bounding box center [167, 144] width 11 height 11
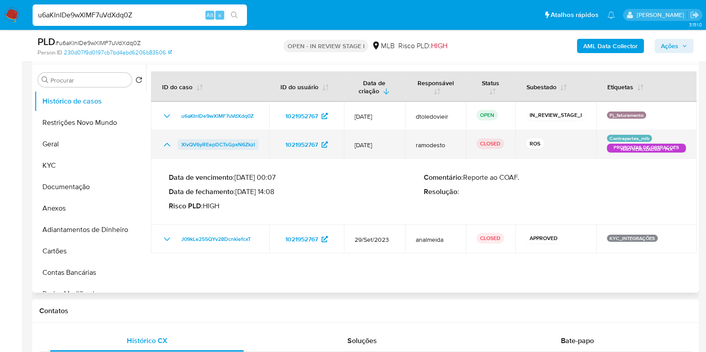
drag, startPoint x: 254, startPoint y: 148, endPoint x: 180, endPoint y: 148, distance: 74.6
click at [180, 148] on td "XlvQV6yREepDCTsGpxN6ZkzI" at bounding box center [210, 144] width 118 height 29
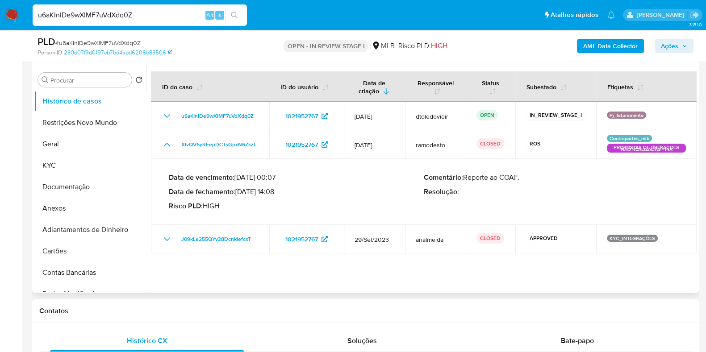
drag, startPoint x: 275, startPoint y: 192, endPoint x: 239, endPoint y: 194, distance: 35.7
click at [239, 194] on p "Data de fechamento : 22/07/2025 14:08" at bounding box center [296, 192] width 255 height 9
click at [672, 46] on span "Ações" at bounding box center [669, 46] width 17 height 14
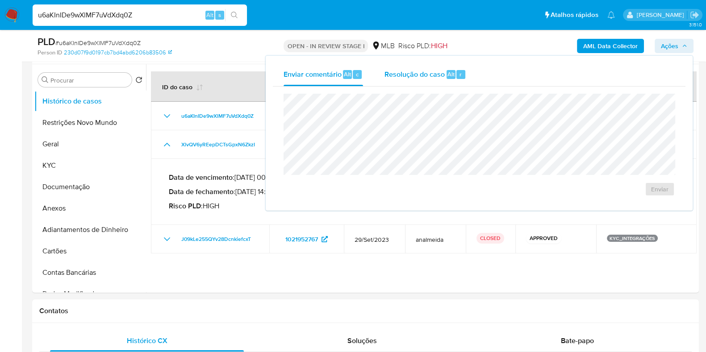
click at [406, 84] on div "Resolução do caso Alt r" at bounding box center [425, 74] width 82 height 23
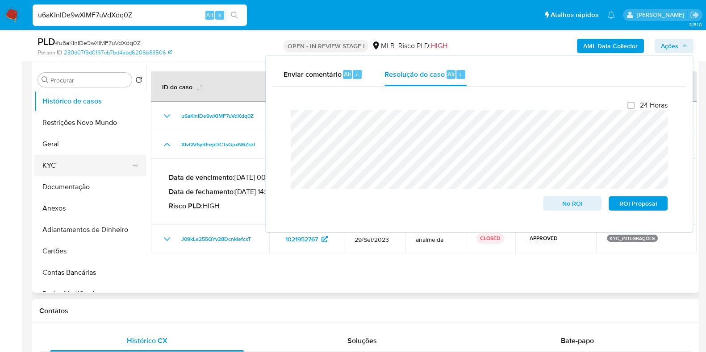
click at [69, 161] on button "KYC" at bounding box center [86, 165] width 104 height 21
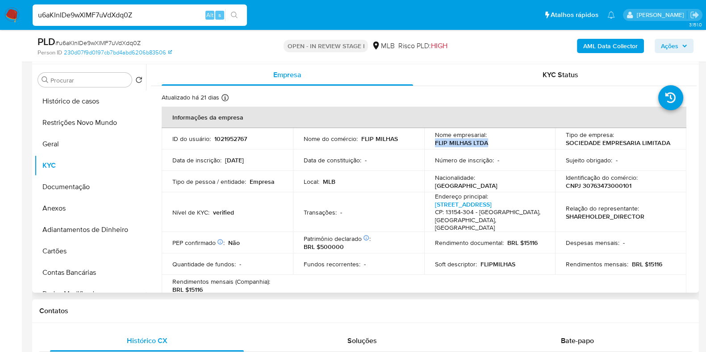
drag, startPoint x: 485, startPoint y: 144, endPoint x: 431, endPoint y: 144, distance: 54.0
click at [431, 144] on td "Nome empresarial : FLIP MILHAS LTDA" at bounding box center [489, 138] width 131 height 21
copy p "FLIP MILHAS LTDA"
click at [613, 186] on p "CNPJ 30763473000101" at bounding box center [599, 186] width 66 height 8
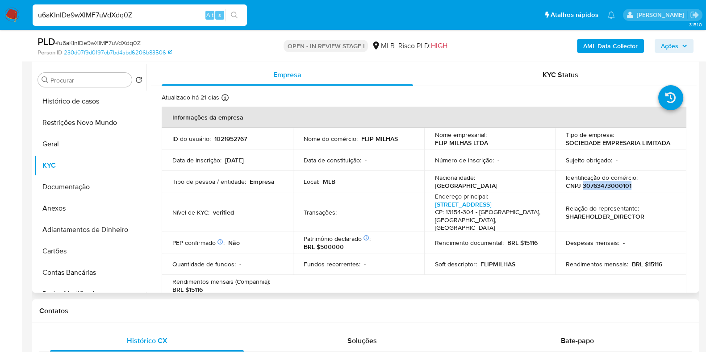
copy p "30763473000101"
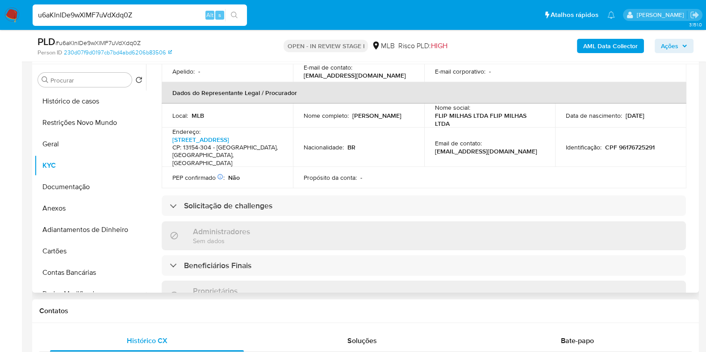
scroll to position [558, 0]
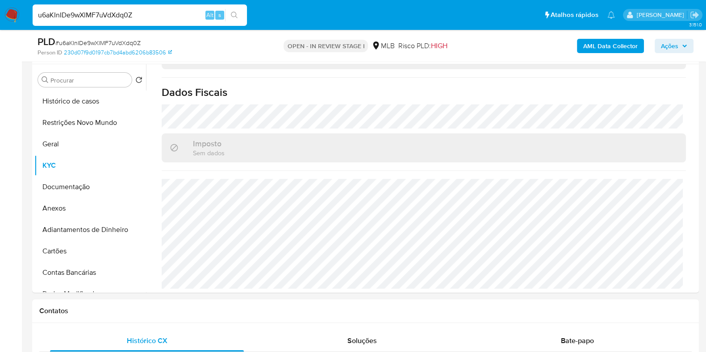
copy p "30763473000101"
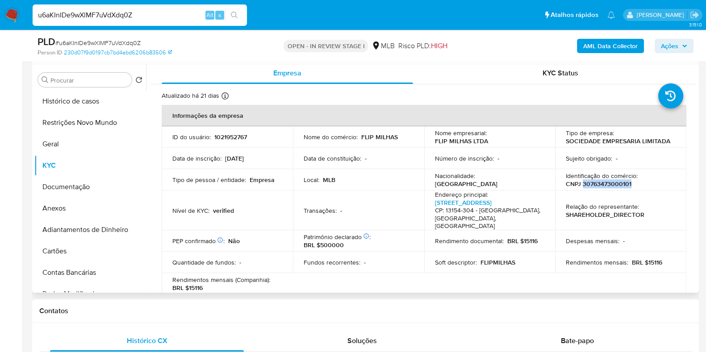
scroll to position [0, 0]
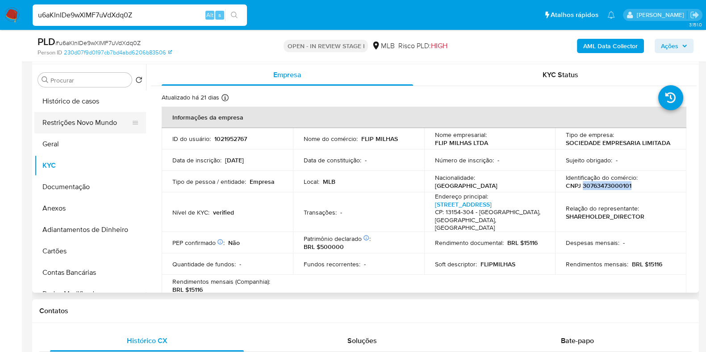
click at [83, 123] on button "Restrições Novo Mundo" at bounding box center [86, 122] width 104 height 21
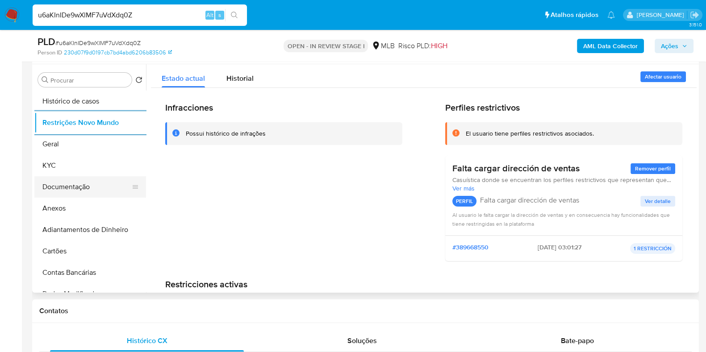
click at [77, 182] on button "Documentação" at bounding box center [86, 186] width 104 height 21
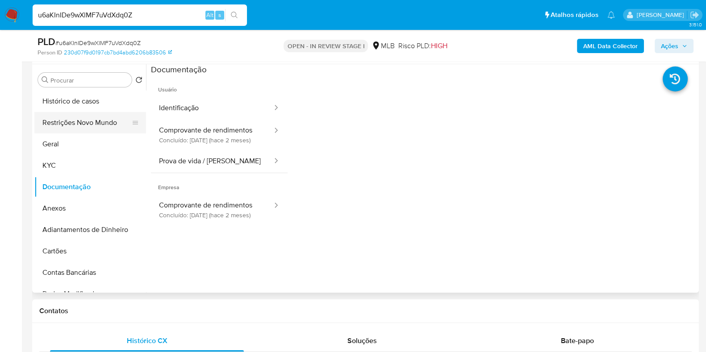
click at [110, 125] on button "Restrições Novo Mundo" at bounding box center [86, 122] width 104 height 21
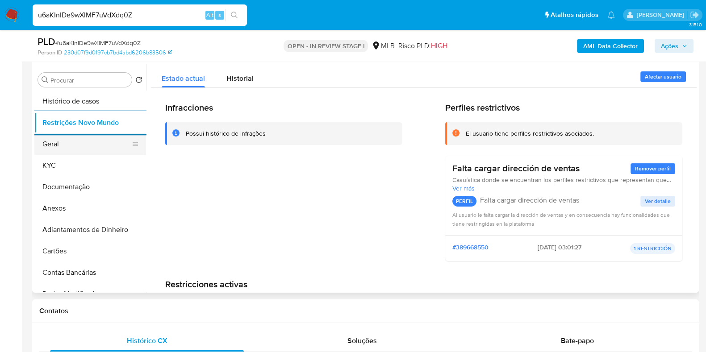
click at [73, 146] on button "Geral" at bounding box center [86, 143] width 104 height 21
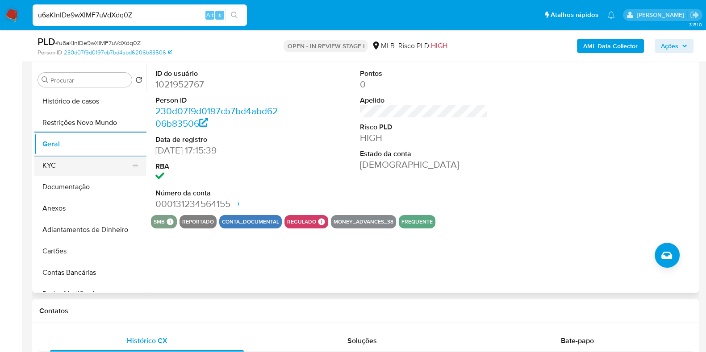
click at [74, 166] on button "KYC" at bounding box center [86, 165] width 104 height 21
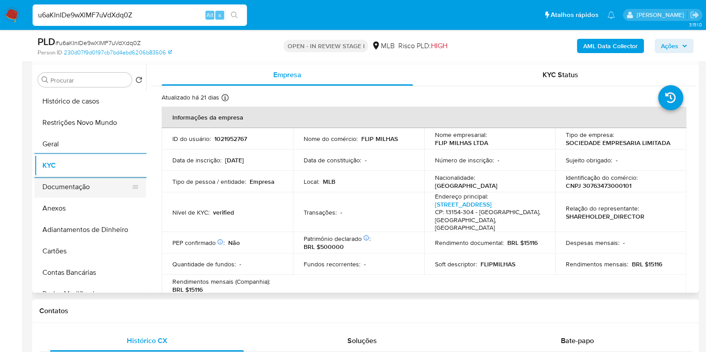
scroll to position [167, 0]
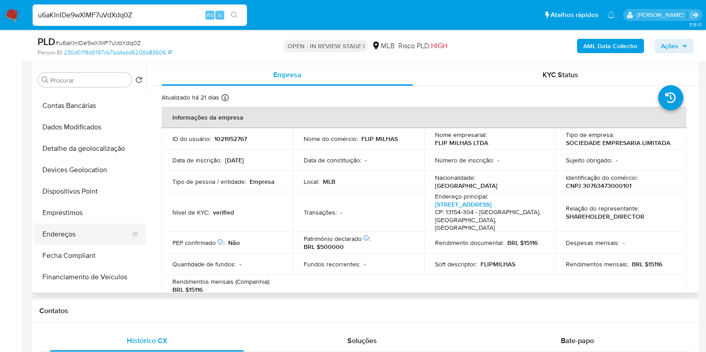
click at [75, 232] on button "Endereços" at bounding box center [86, 234] width 104 height 21
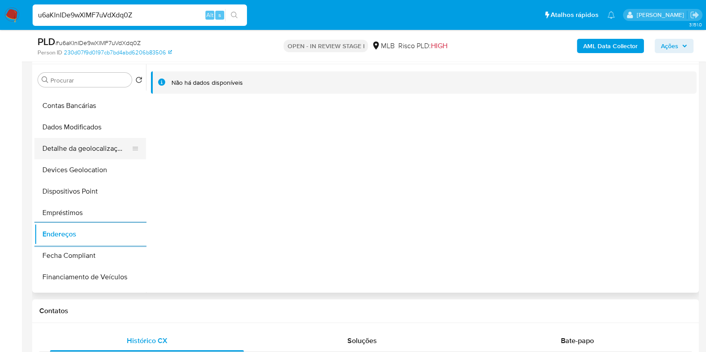
click at [82, 143] on button "Detalhe da geolocalização" at bounding box center [86, 148] width 104 height 21
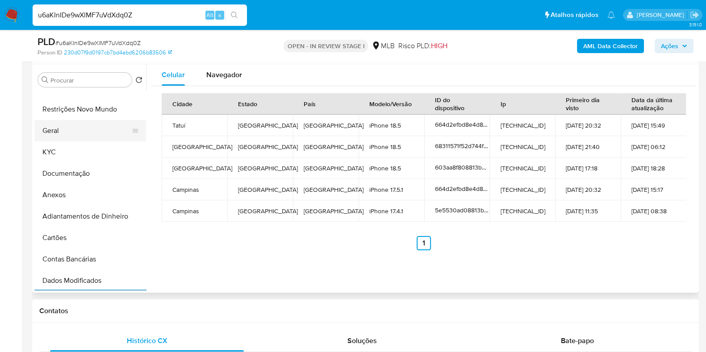
scroll to position [0, 0]
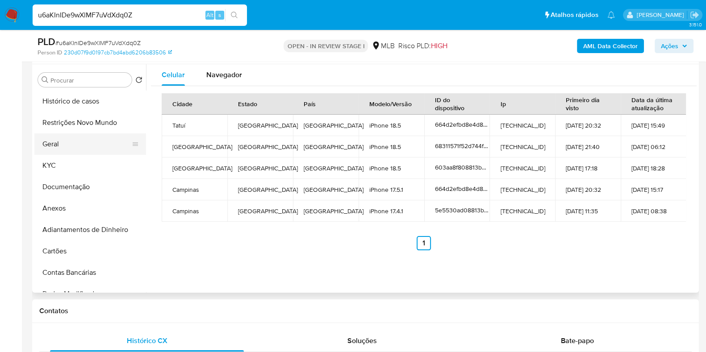
click at [102, 133] on button "Geral" at bounding box center [86, 143] width 104 height 21
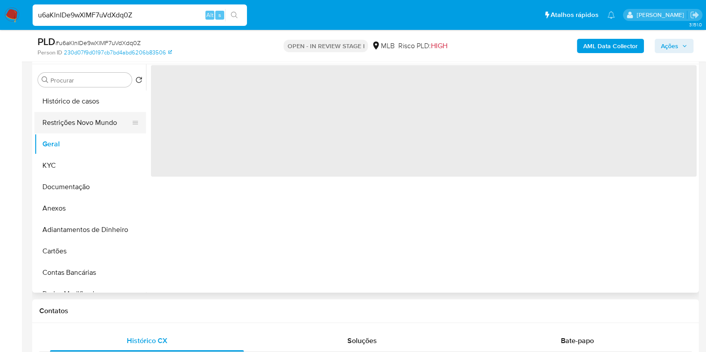
click at [104, 124] on button "Restrições Novo Mundo" at bounding box center [86, 122] width 104 height 21
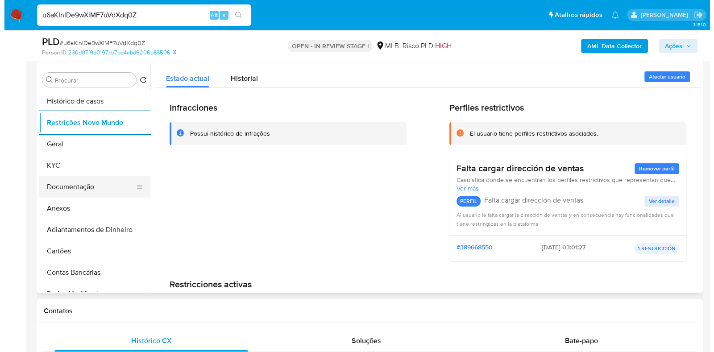
scroll to position [167, 0]
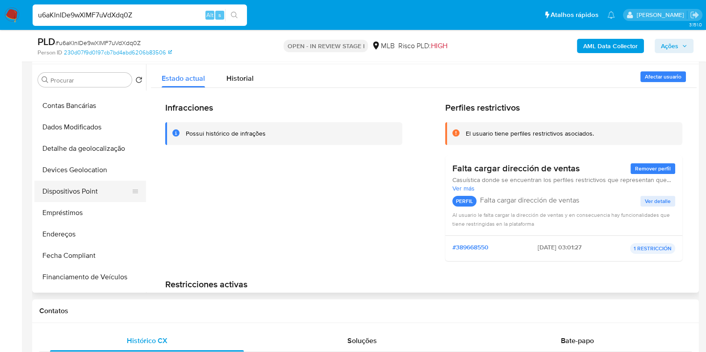
click at [88, 187] on button "Dispositivos Point" at bounding box center [86, 191] width 104 height 21
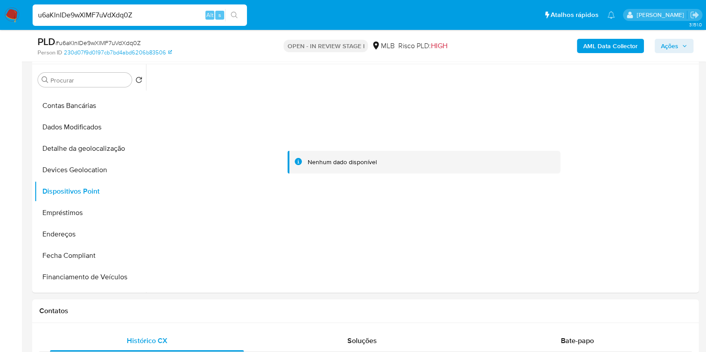
click at [590, 42] on b "AML Data Collector" at bounding box center [610, 46] width 54 height 14
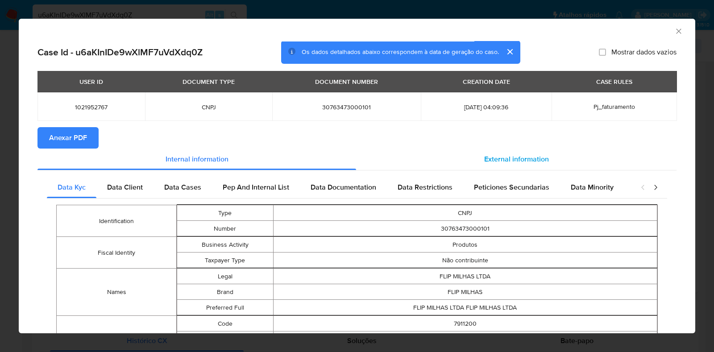
click at [524, 164] on span "External information" at bounding box center [516, 159] width 65 height 10
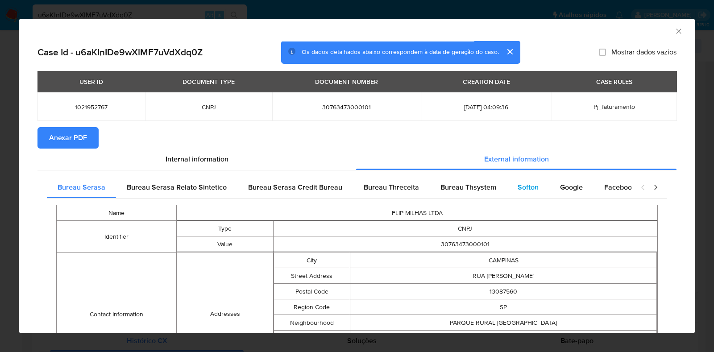
click at [531, 189] on span "Softon" at bounding box center [528, 187] width 21 height 10
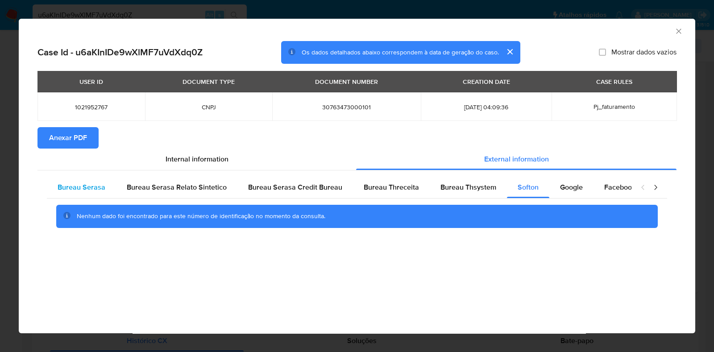
click at [81, 187] on span "Bureau Serasa" at bounding box center [82, 187] width 48 height 10
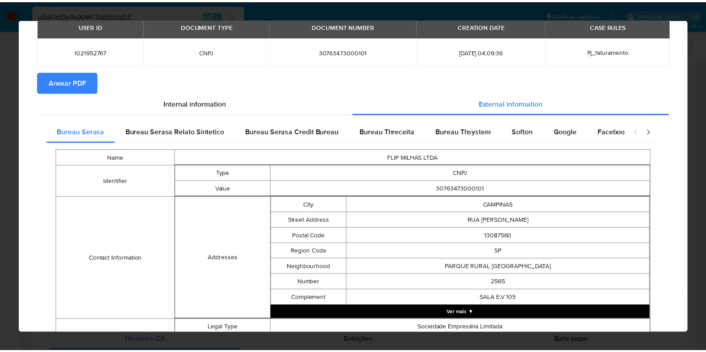
scroll to position [0, 0]
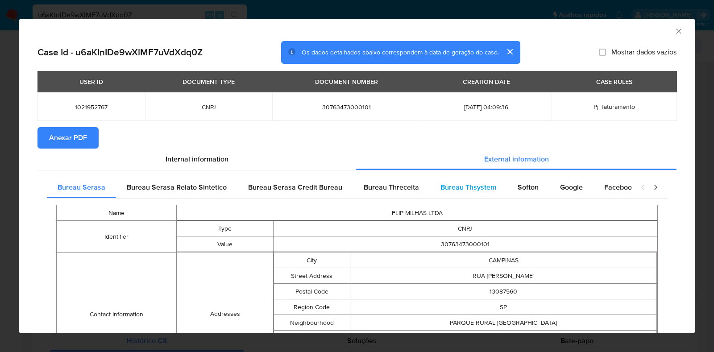
click at [467, 188] on span "Bureau Thsystem" at bounding box center [469, 187] width 56 height 10
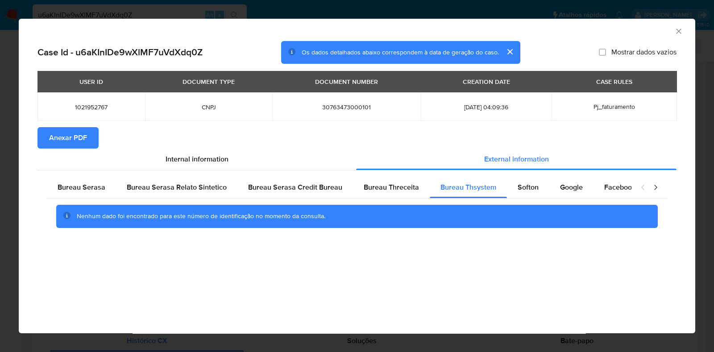
click at [7, 166] on div "AML Data Collector Case Id - u6aKInIDe9wXlMF7uVdXdq0Z Os dados detalhados abaix…" at bounding box center [357, 176] width 714 height 352
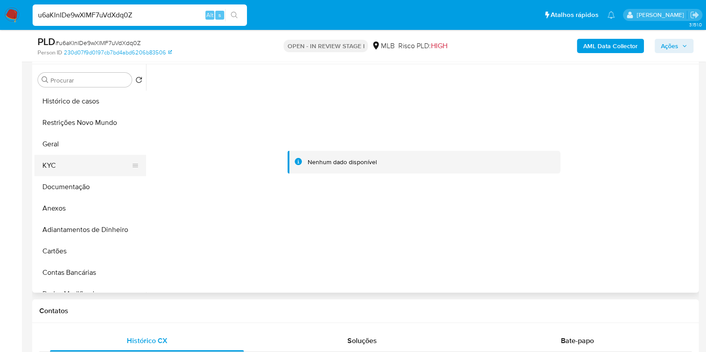
click at [78, 170] on button "KYC" at bounding box center [86, 165] width 104 height 21
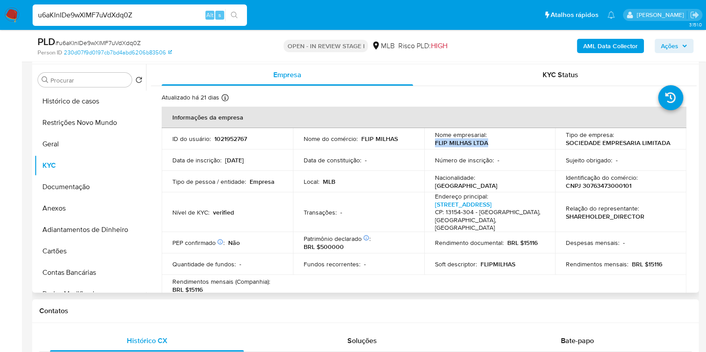
drag, startPoint x: 499, startPoint y: 147, endPoint x: 431, endPoint y: 146, distance: 68.3
click at [431, 146] on td "Nome empresarial : FLIP MILHAS LTDA" at bounding box center [489, 138] width 131 height 21
copy p "FLIP MILHAS LTDA"
click at [60, 206] on button "Anexos" at bounding box center [86, 208] width 104 height 21
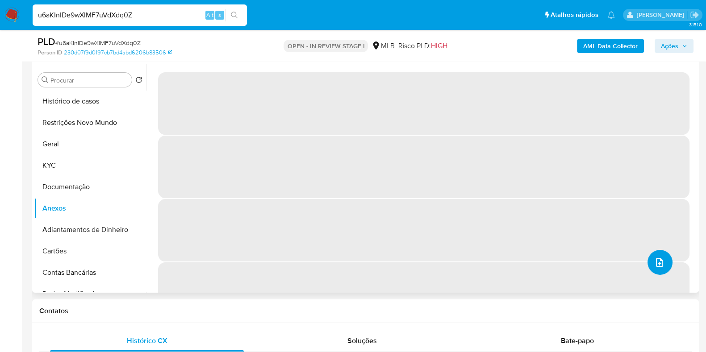
click at [655, 259] on icon "upload-file" at bounding box center [659, 262] width 11 height 11
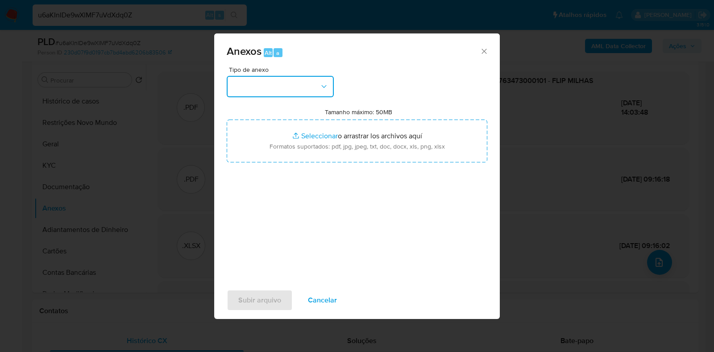
click at [255, 94] on button "button" at bounding box center [280, 86] width 107 height 21
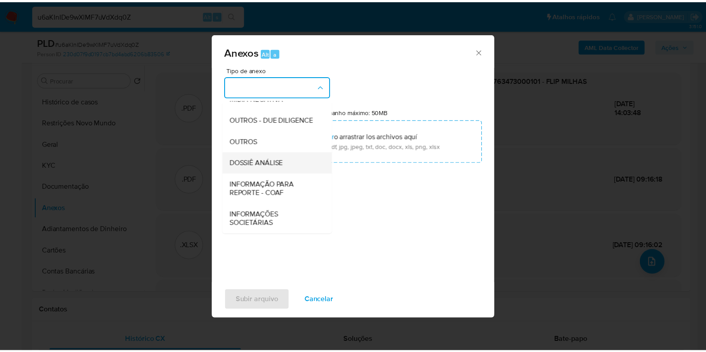
scroll to position [138, 0]
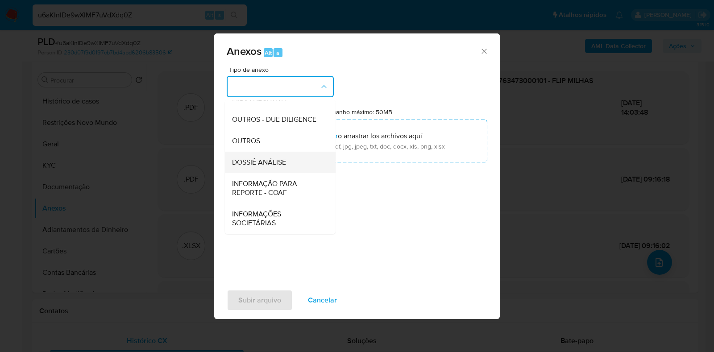
click at [271, 167] on span "DOSSIÊ ANÁLISE" at bounding box center [259, 162] width 54 height 9
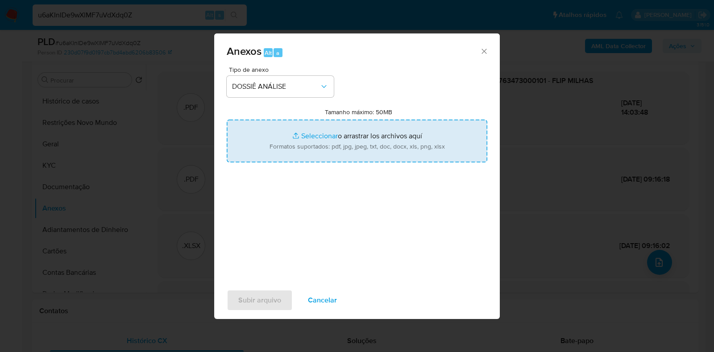
type input "C:\fakepath\CNPJ 30763473000101 - FLIP MILHAS LTDA.pdf"
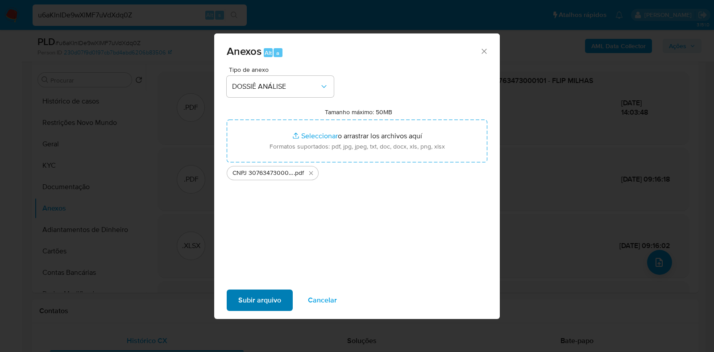
click at [249, 288] on div "Subir arquivo Cancelar" at bounding box center [357, 301] width 286 height 34
click at [251, 296] on span "Subir arquivo" at bounding box center [259, 301] width 43 height 20
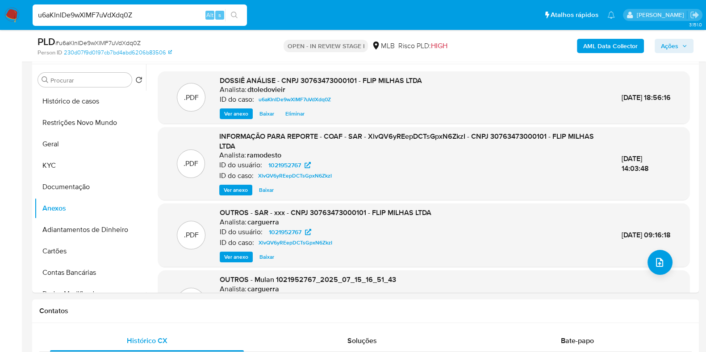
click at [663, 39] on span "Ações" at bounding box center [669, 46] width 17 height 14
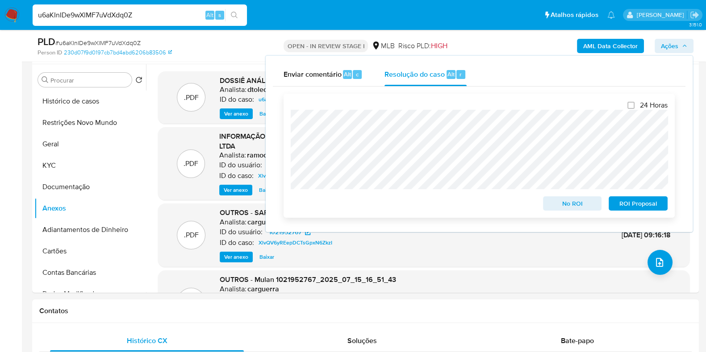
click at [553, 202] on span "No ROI" at bounding box center [572, 203] width 46 height 13
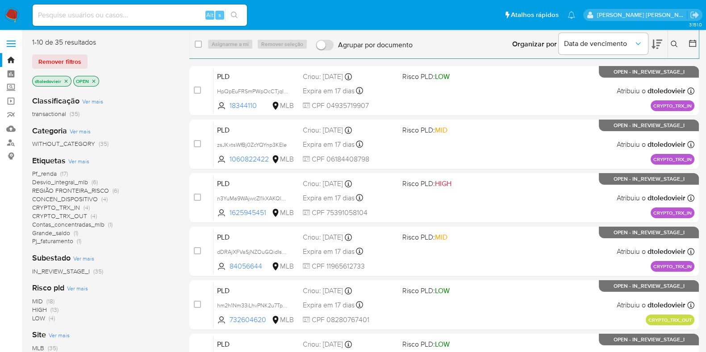
click at [127, 14] on input at bounding box center [140, 15] width 214 height 12
paste input "1777764604"
type input "1777764604"
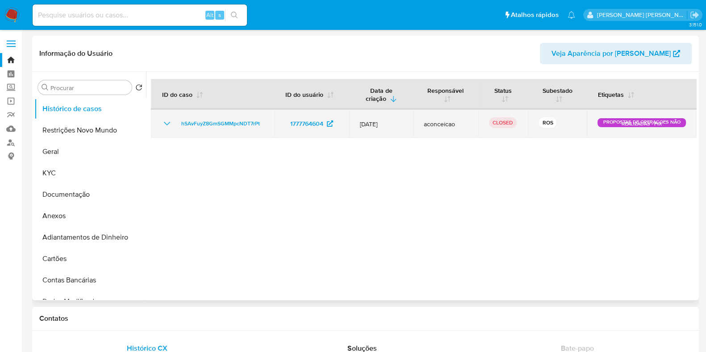
select select "10"
click at [168, 121] on icon "Mostrar/Ocultar" at bounding box center [167, 123] width 11 height 11
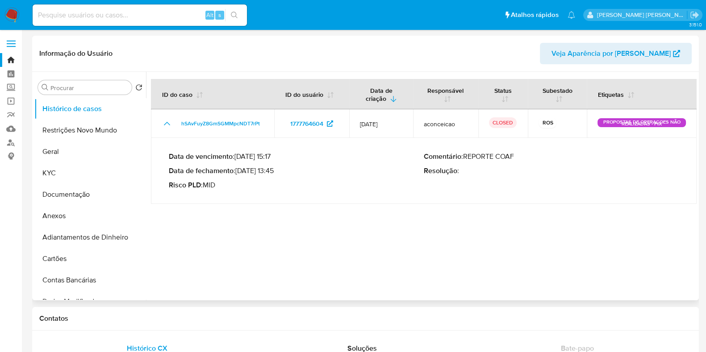
drag, startPoint x: 275, startPoint y: 171, endPoint x: 239, endPoint y: 173, distance: 35.8
click at [239, 173] on p "Data de fechamento : 28/07/2025 13:45" at bounding box center [296, 171] width 255 height 9
click at [160, 23] on div "Alt s" at bounding box center [140, 14] width 214 height 21
click at [165, 14] on input at bounding box center [140, 15] width 214 height 12
paste input "1833304391"
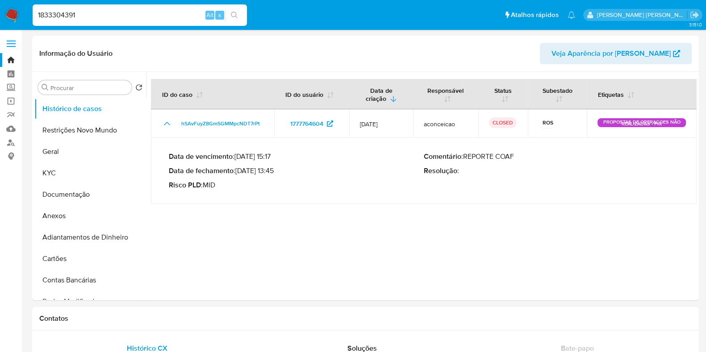
type input "1833304391"
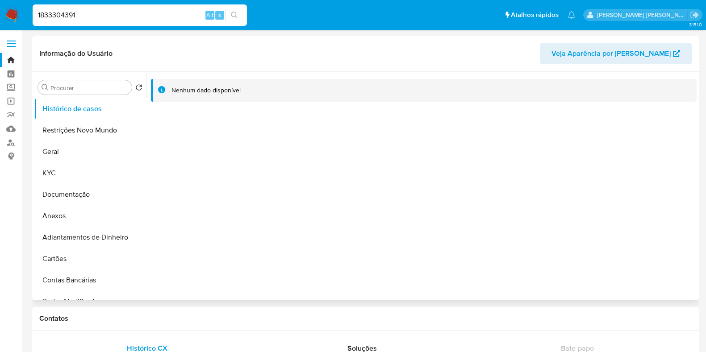
select select "10"
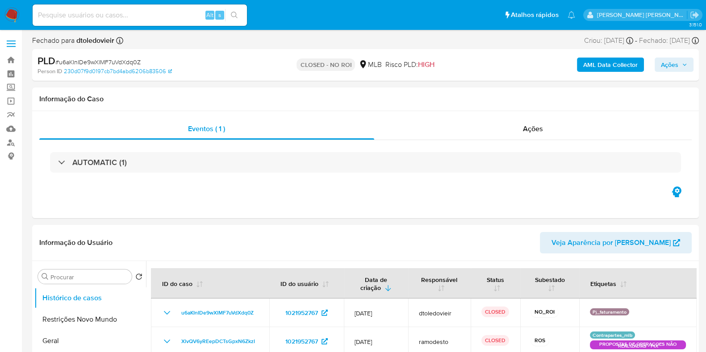
select select "10"
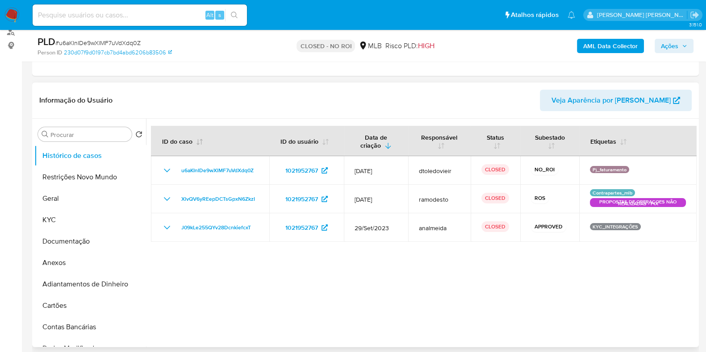
scroll to position [111, 0]
click at [98, 197] on button "Geral" at bounding box center [86, 198] width 104 height 21
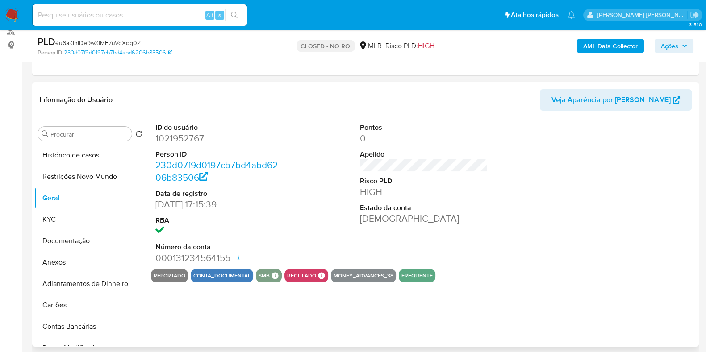
click at [164, 135] on dd "1021952767" at bounding box center [219, 138] width 128 height 13
copy dd "1021952767"
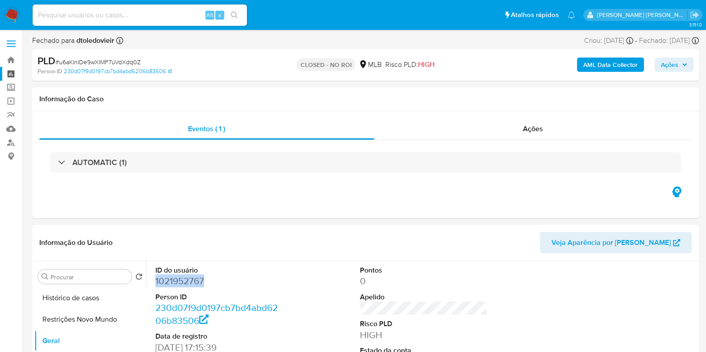
click at [14, 72] on link "Painel" at bounding box center [53, 74] width 106 height 14
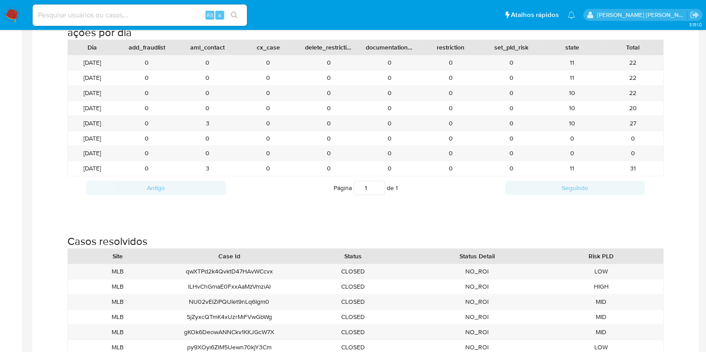
scroll to position [949, 0]
